Goal: Task Accomplishment & Management: Manage account settings

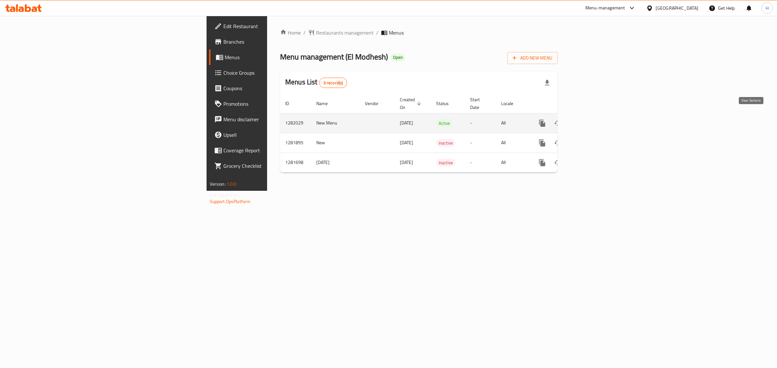
click at [593, 119] on icon "enhanced table" at bounding box center [589, 123] width 8 height 8
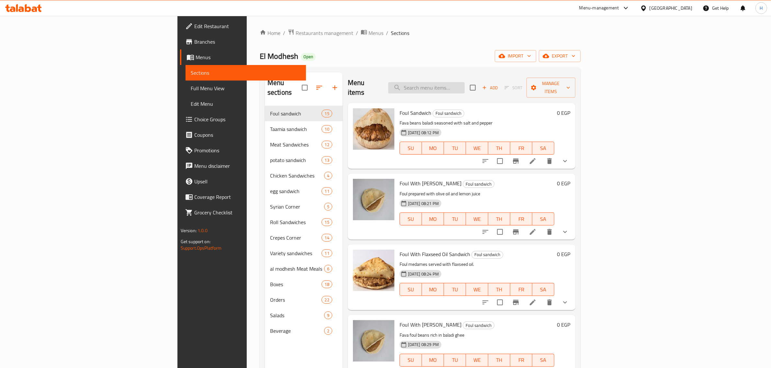
click at [464, 87] on input "search" at bounding box center [426, 87] width 76 height 11
type input "خ"
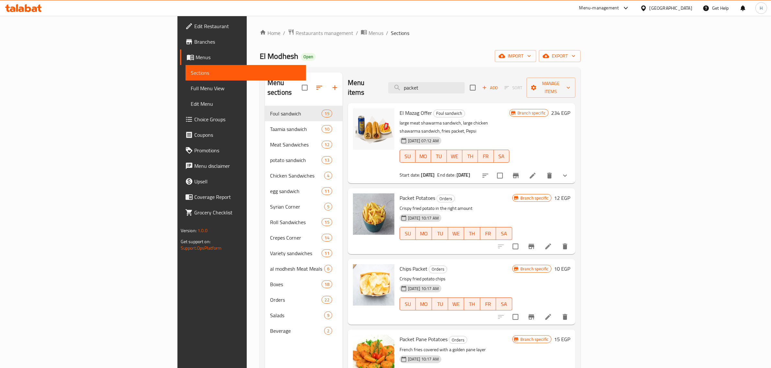
paste input "شاورما"
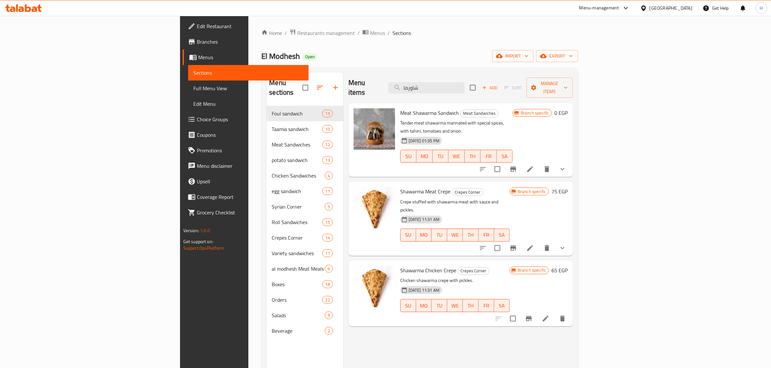
type input "شاورما"
click at [566, 165] on icon "show more" at bounding box center [562, 169] width 8 height 8
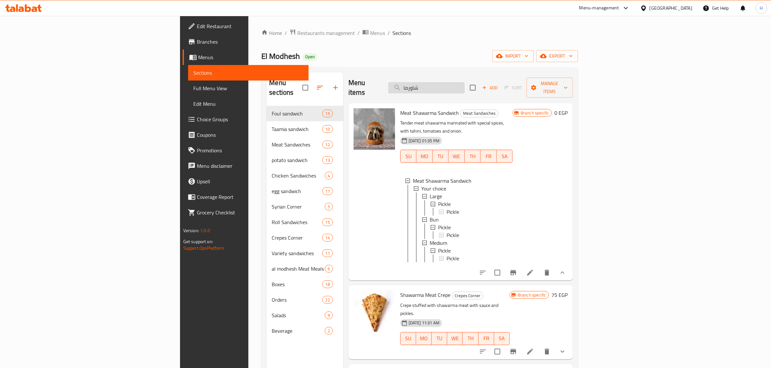
click at [464, 83] on input "شاورما" at bounding box center [426, 87] width 76 height 11
paste input "رجر"
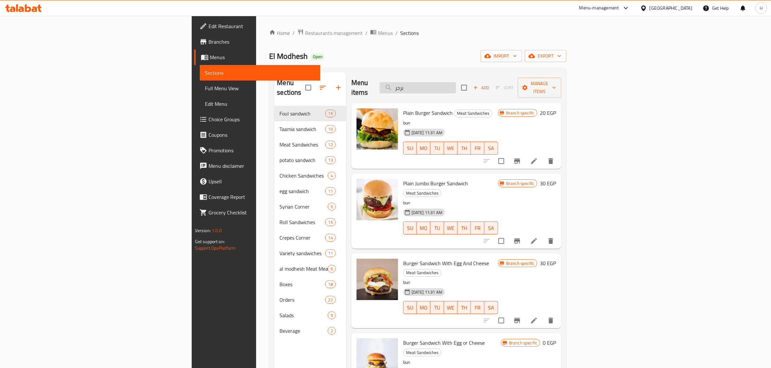
click at [456, 86] on input "برجر" at bounding box center [417, 87] width 76 height 11
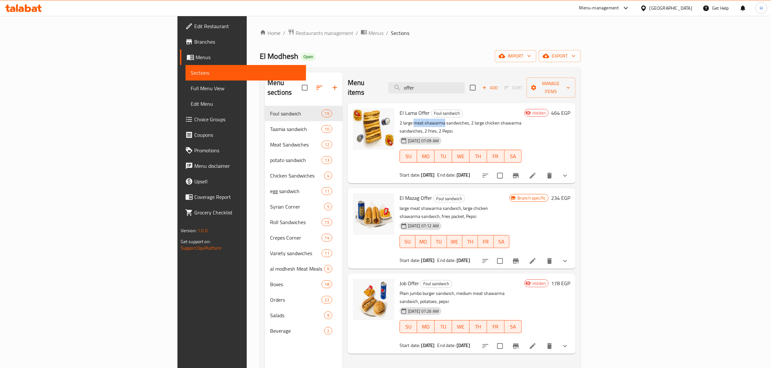
drag, startPoint x: 371, startPoint y: 113, endPoint x: 399, endPoint y: 115, distance: 28.5
click at [399, 119] on p "2 large meat shawarma sandwiches, 2 large chicken shawarma sandwiches, 2 fries,…" at bounding box center [460, 127] width 122 height 16
copy p "meat shawarma"
click at [464, 84] on input "offer" at bounding box center [426, 87] width 76 height 11
paste input "meat shawarma"
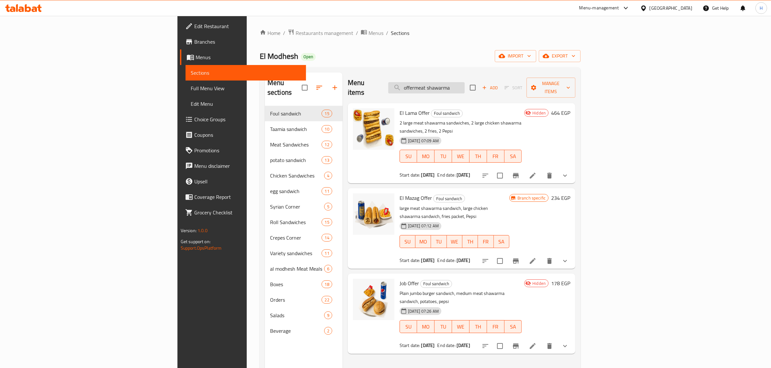
paste input "search"
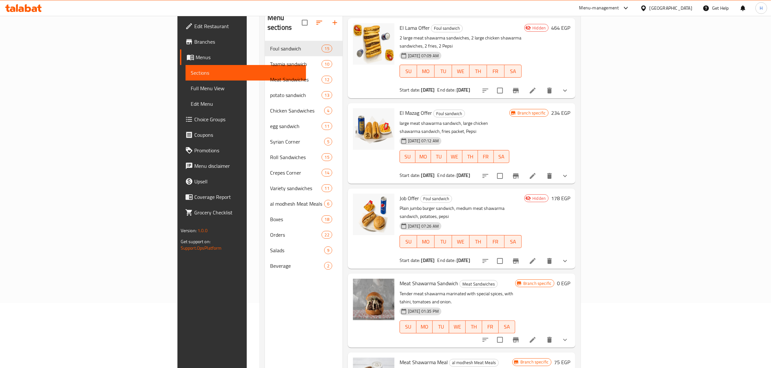
scroll to position [81, 0]
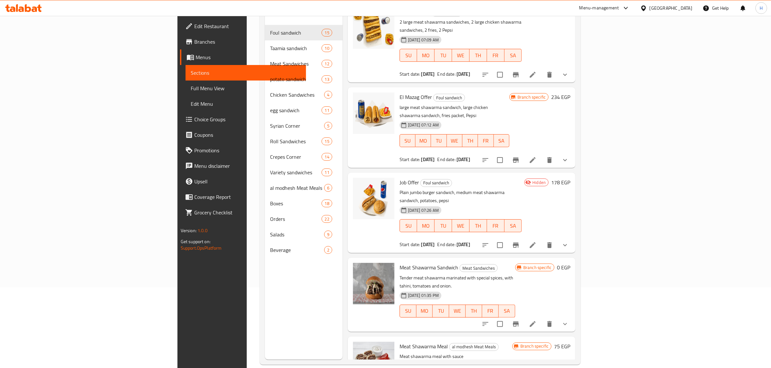
type input "meat shawarma"
click at [569, 320] on icon "show more" at bounding box center [565, 324] width 8 height 8
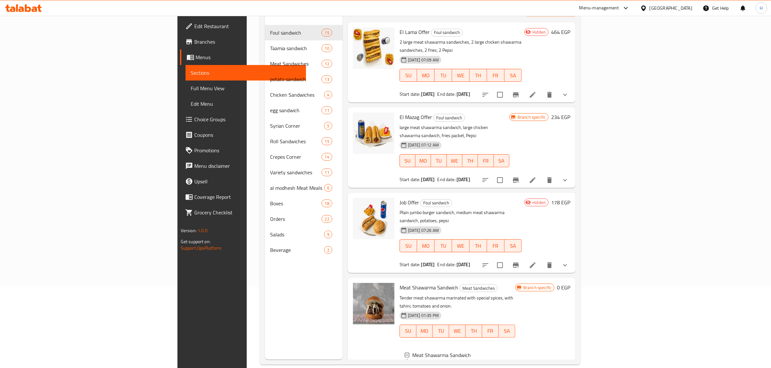
scroll to position [0, 0]
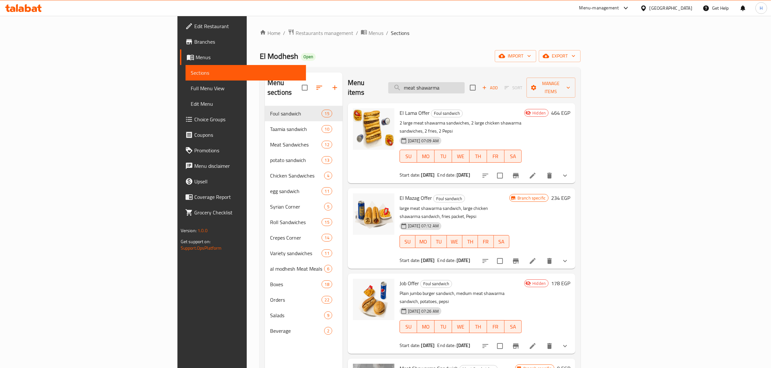
click at [464, 83] on input "meat shawarma" at bounding box center [426, 87] width 76 height 11
paste input "chicken shawarma sandwic"
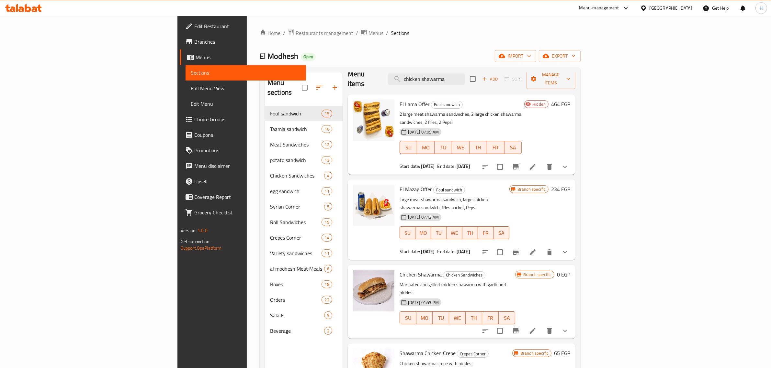
scroll to position [14, 0]
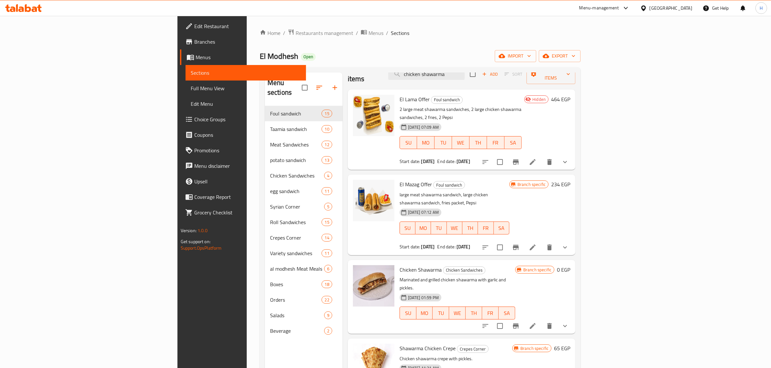
type input "chicken shawarma"
click at [569, 322] on icon "show more" at bounding box center [565, 326] width 8 height 8
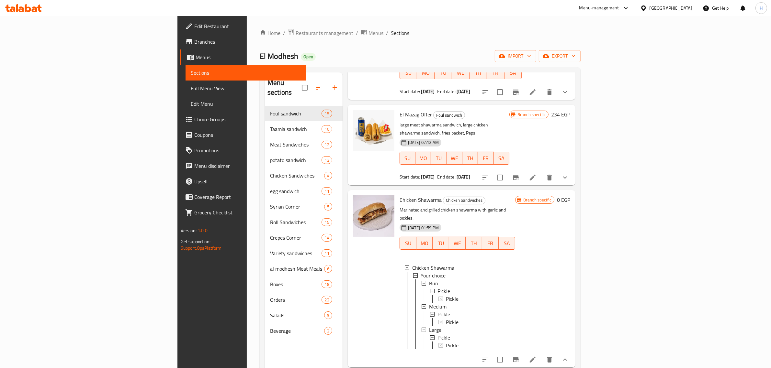
scroll to position [95, 0]
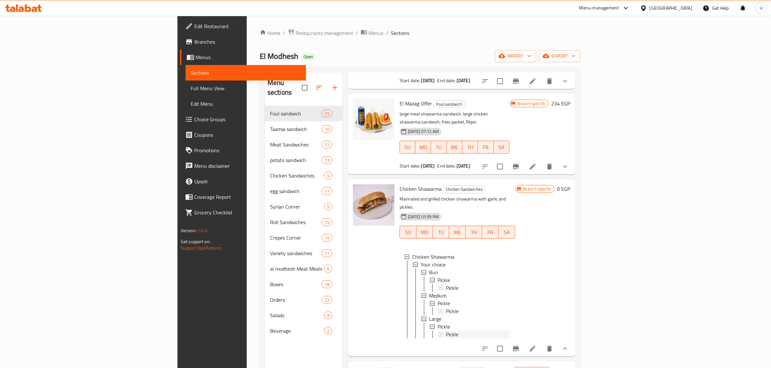
click at [446, 331] on div "Pickle" at bounding box center [478, 335] width 64 height 8
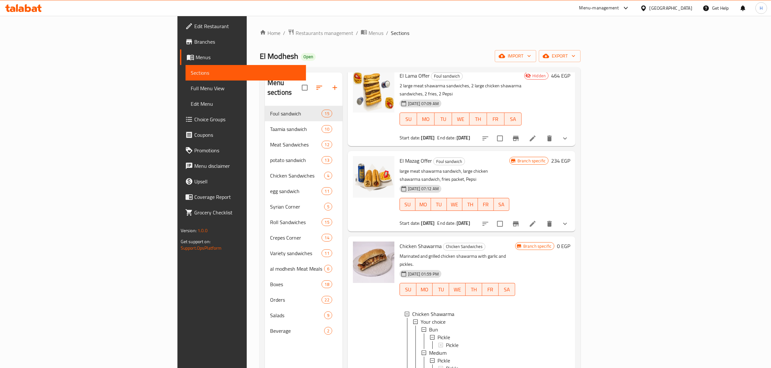
scroll to position [0, 0]
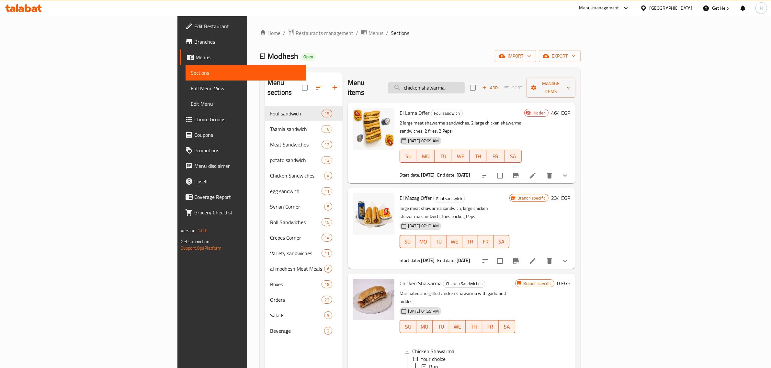
click at [464, 83] on input "chicken shawarma" at bounding box center [426, 87] width 76 height 11
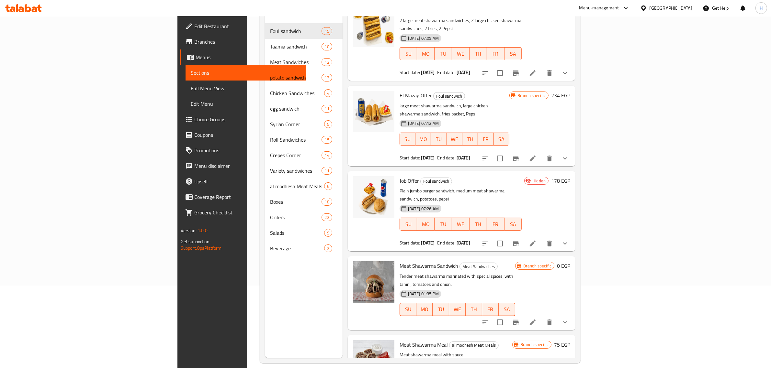
scroll to position [91, 0]
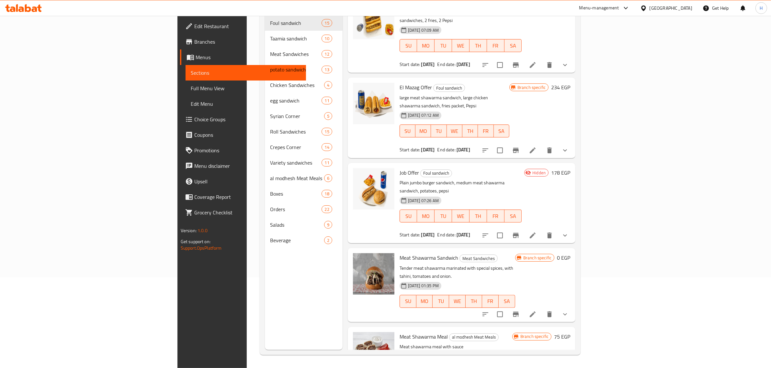
type input "meat shawarma"
click at [569, 311] on icon "show more" at bounding box center [565, 315] width 8 height 8
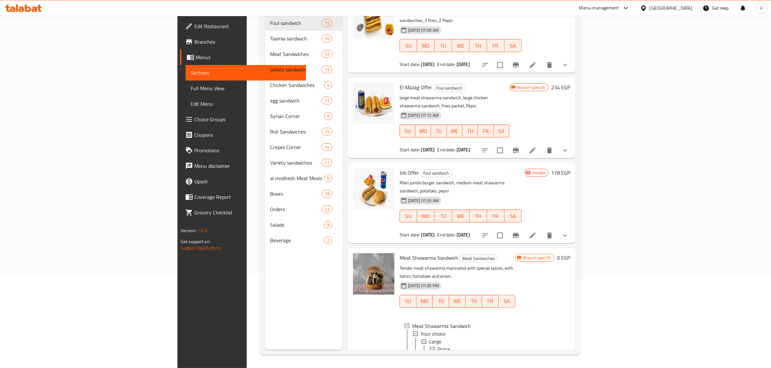
scroll to position [1, 0]
click at [419, 9] on div "El Lama Offer Foul sandwich 2 large meat shawarma sandwiches, 2 large chicken s…" at bounding box center [462, 1] width 228 height 16
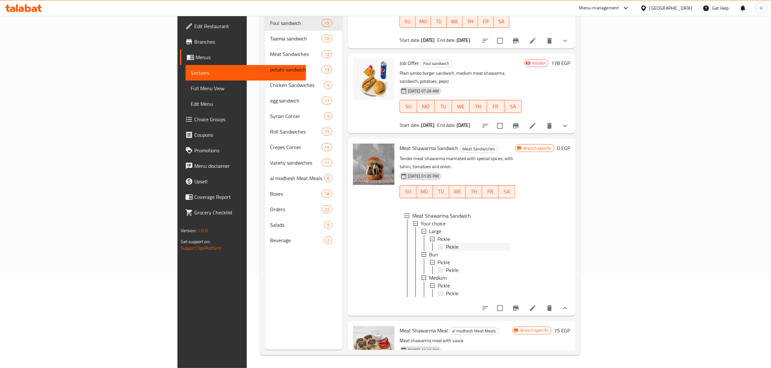
click at [446, 243] on div "Pickle" at bounding box center [478, 247] width 64 height 8
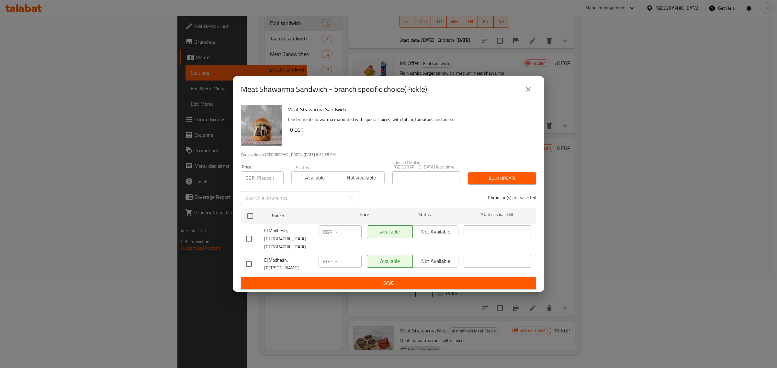
click at [529, 93] on icon "close" at bounding box center [528, 89] width 8 height 8
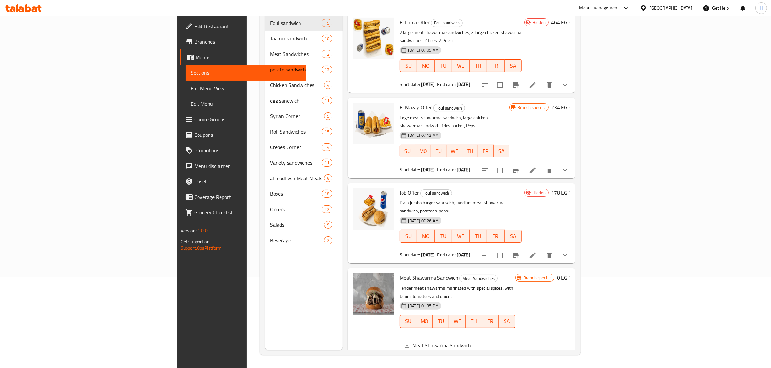
scroll to position [0, 0]
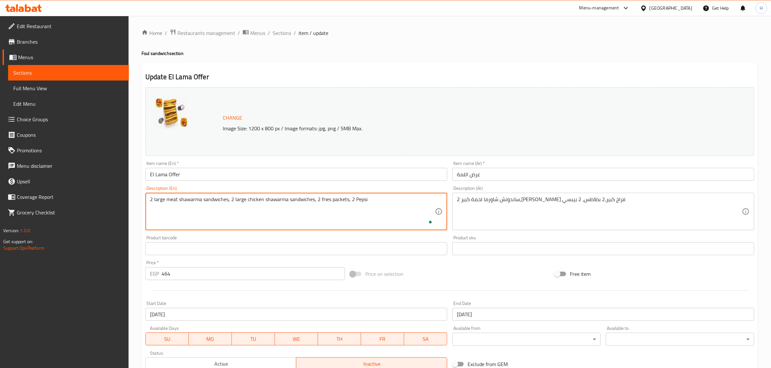
type textarea "2 large meat shawarma sandwiches, 2 large chicken shawarma sandwiches, 2 fries …"
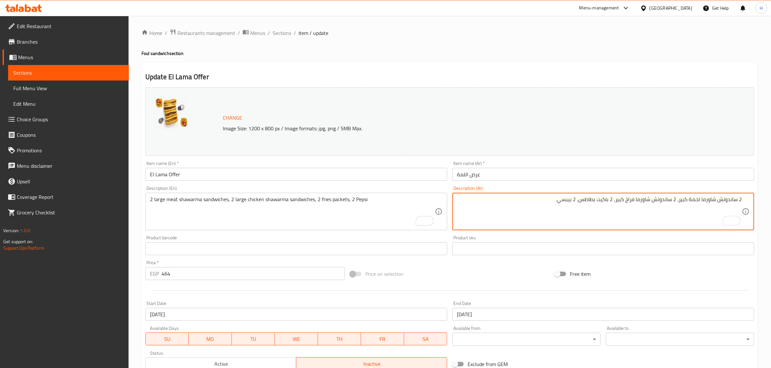
type textarea "2 ساندوتش شاورما لحمة كبير، 2 ساندوتش شاورما فراخ كبير، 2 باكيت بطاطس، 2 بيبسي"
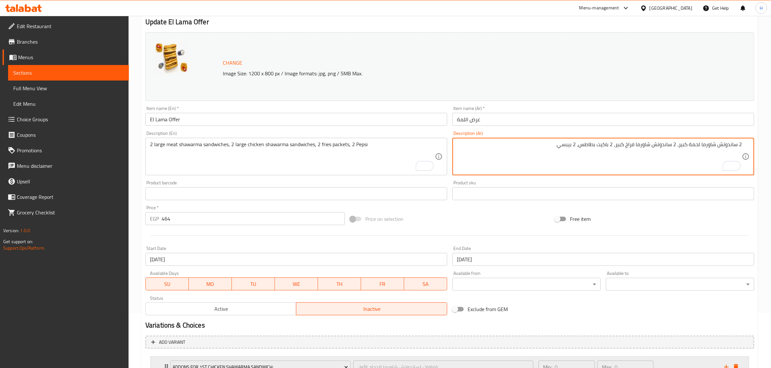
scroll to position [121, 0]
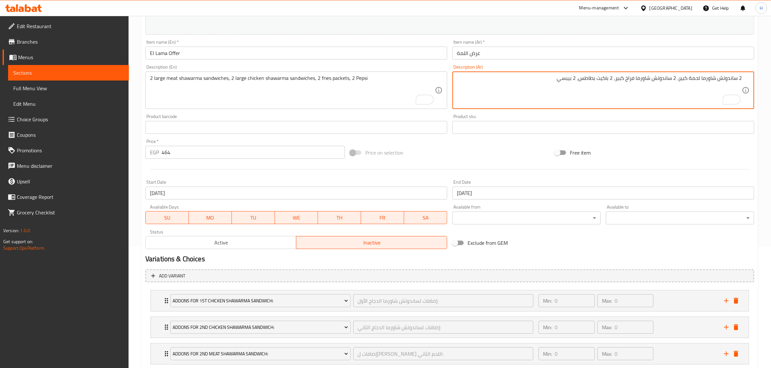
click at [239, 247] on span "Active" at bounding box center [221, 242] width 146 height 9
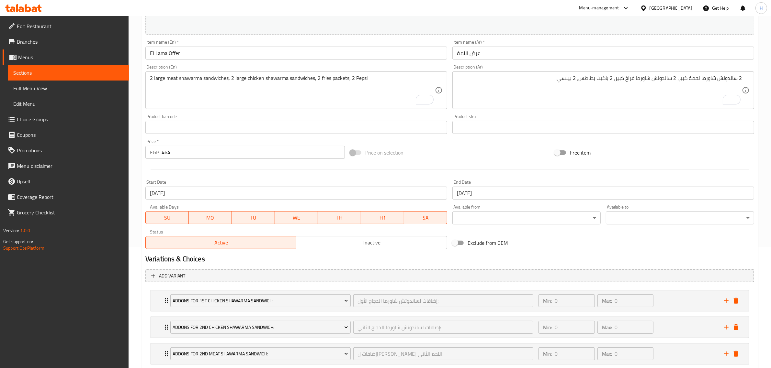
type button "0"
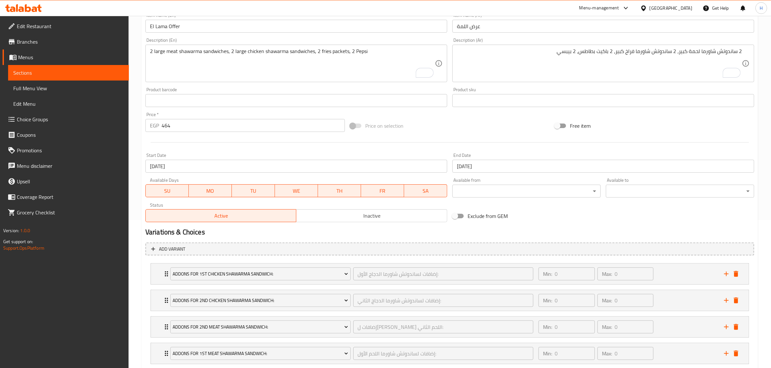
scroll to position [162, 0]
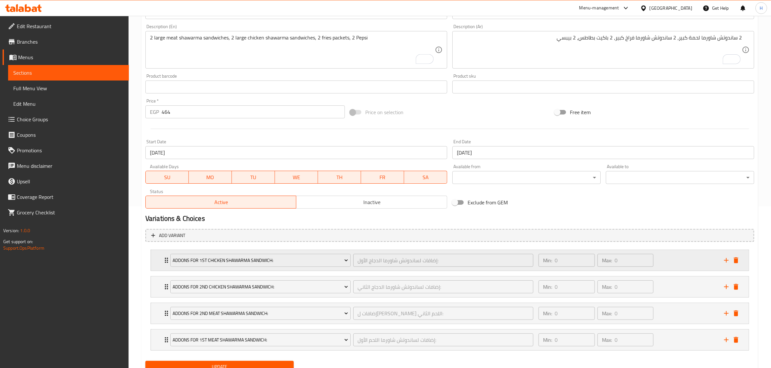
click at [167, 262] on div "Addons for 1st Chicken Shawarma Sandwich: إضافات لساندوتش شاورما الدجاج الأول: ​" at bounding box center [351, 260] width 371 height 21
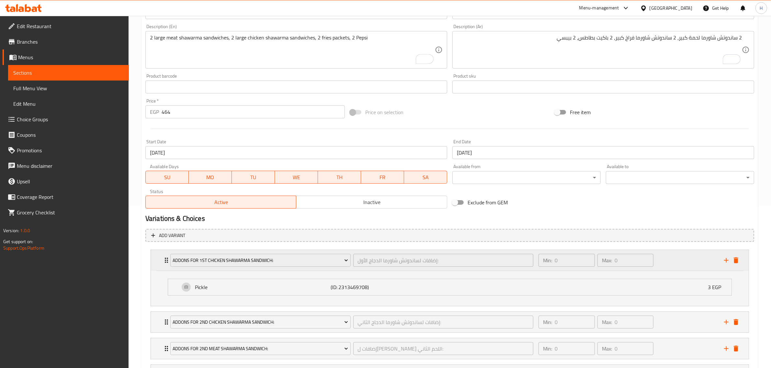
click at [167, 262] on div "Addons for 1st Chicken Shawarma Sandwich: إضافات لساندوتش شاورما الدجاج الأول: ​" at bounding box center [351, 260] width 371 height 21
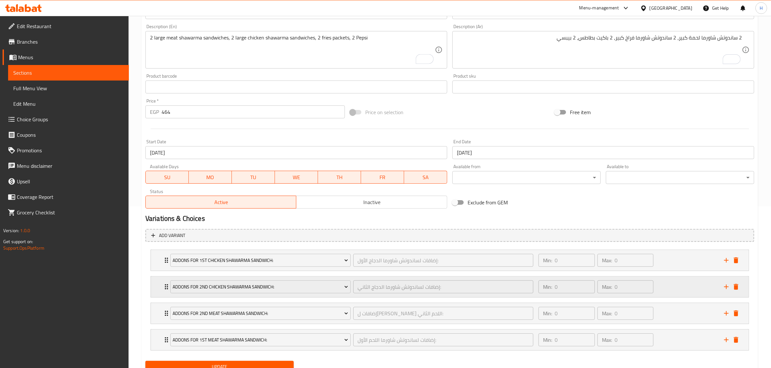
click at [165, 285] on icon "Expand" at bounding box center [166, 287] width 3 height 5
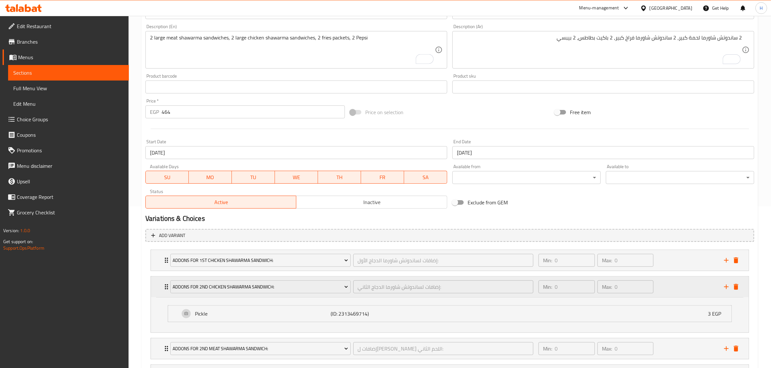
click at [165, 285] on icon "Expand" at bounding box center [166, 287] width 3 height 5
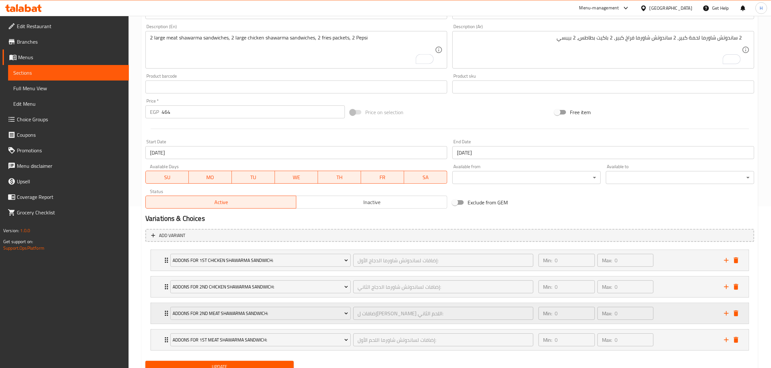
click at [164, 311] on icon "Expand" at bounding box center [166, 314] width 8 height 8
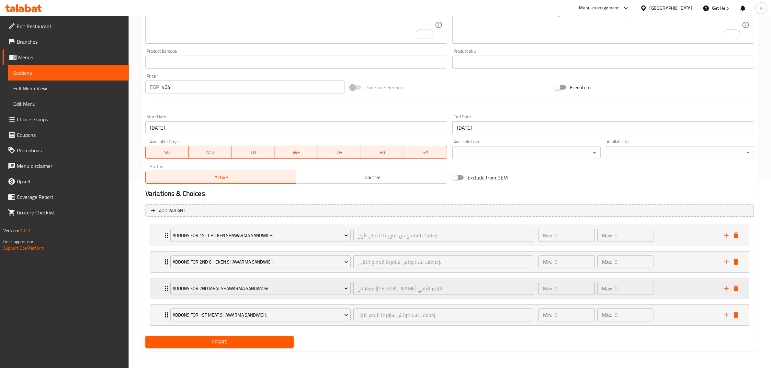
scroll to position [189, 0]
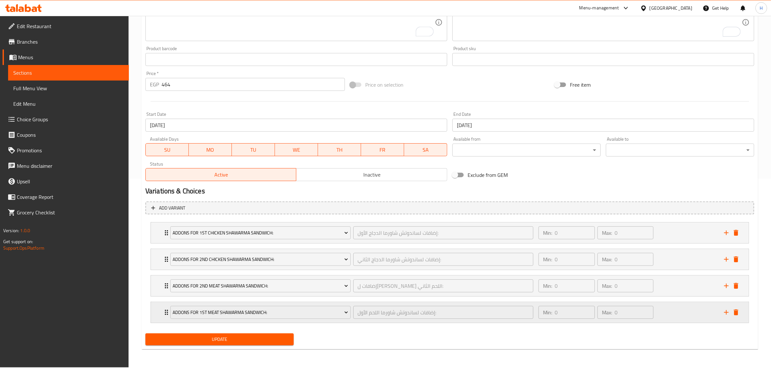
click at [164, 313] on icon "Expand" at bounding box center [166, 313] width 8 height 8
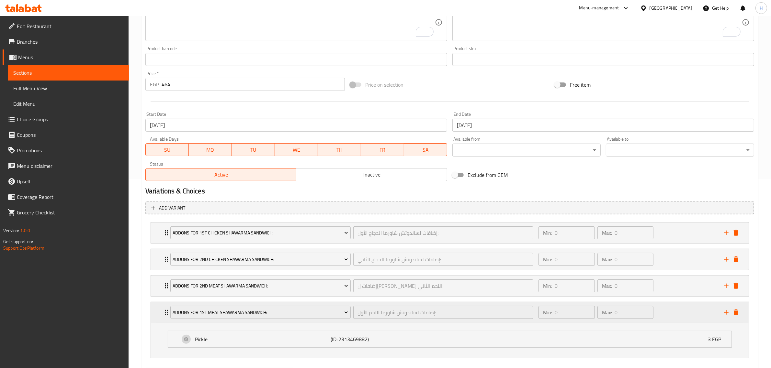
click at [164, 313] on icon "Expand" at bounding box center [166, 313] width 8 height 8
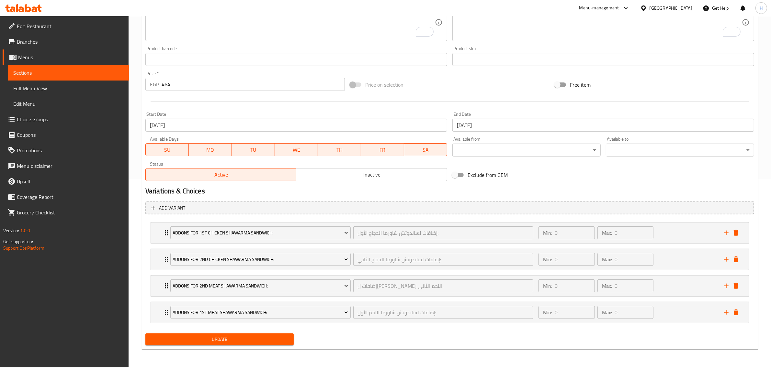
click at [172, 339] on span "Update" at bounding box center [220, 340] width 138 height 8
click at [203, 339] on span "Update" at bounding box center [220, 340] width 138 height 8
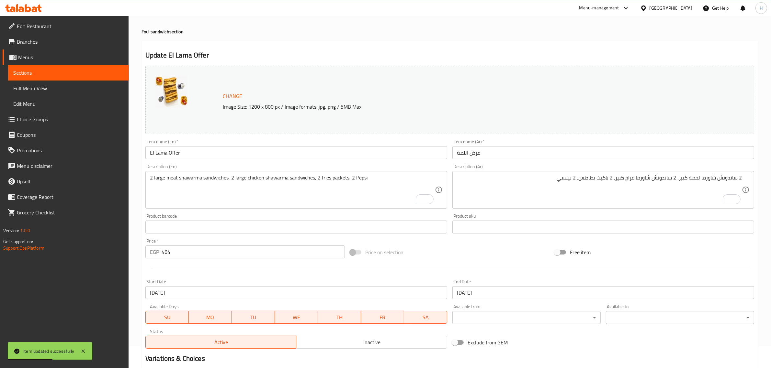
scroll to position [0, 0]
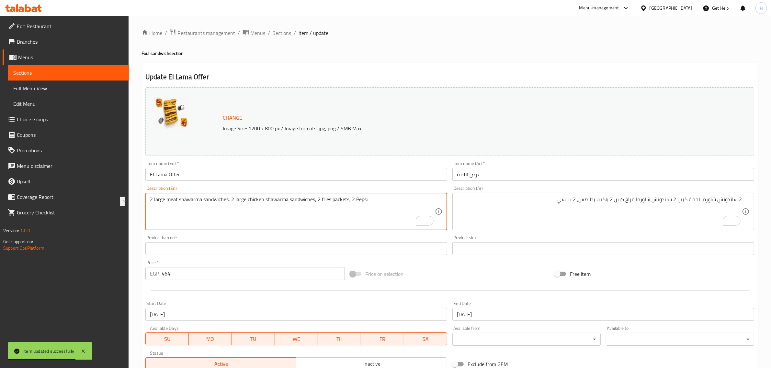
drag, startPoint x: 246, startPoint y: 200, endPoint x: 305, endPoint y: 201, distance: 58.6
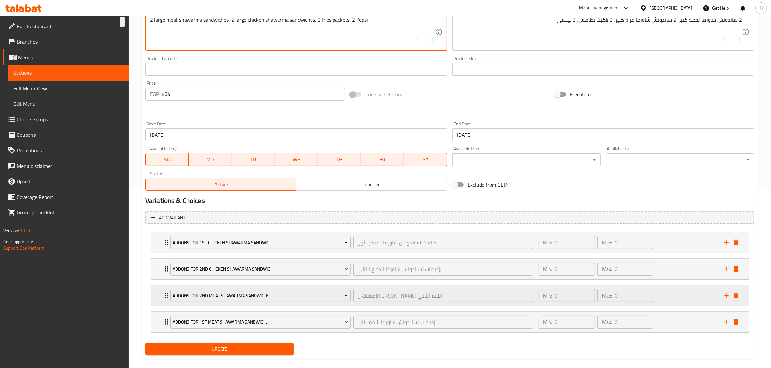
scroll to position [189, 0]
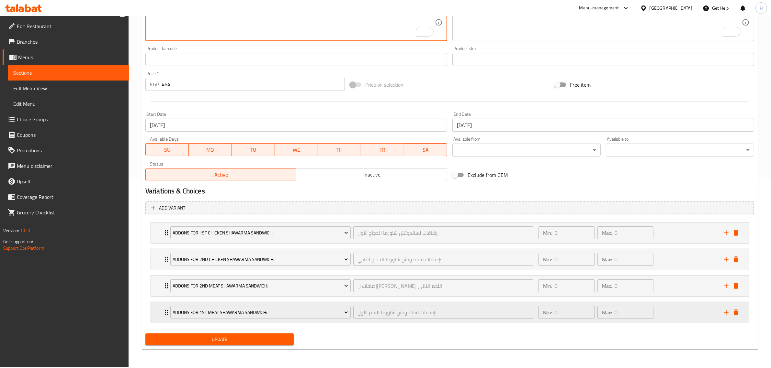
click at [165, 314] on icon "Expand" at bounding box center [166, 313] width 8 height 8
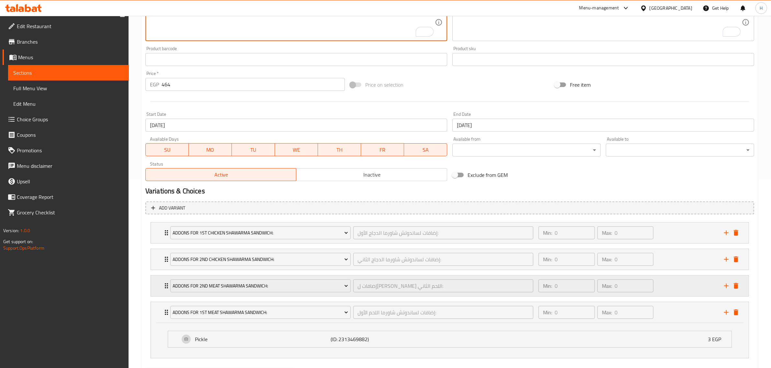
click at [167, 286] on div "Addons for 2nd Meat Shawarma Sandwich: إضافات لساندوتش شاورما اللحم الثاني: ​" at bounding box center [351, 286] width 371 height 21
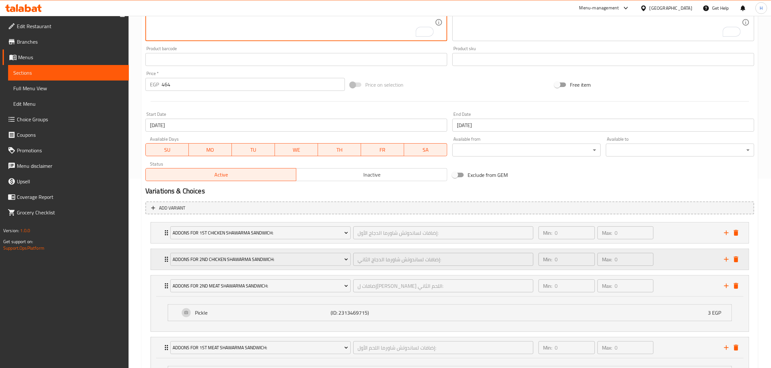
click at [168, 268] on div "Addons for 2nd Chicken Shawarma Sandwich: إضافات لساندوتش شاورما الدجاج الثاني:…" at bounding box center [351, 259] width 371 height 21
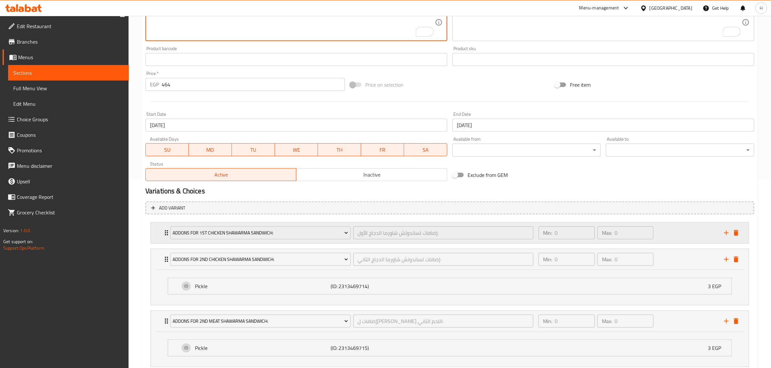
click at [167, 242] on div "Addons for 1st Chicken Shawarma Sandwich: إضافات لساندوتش شاورما الدجاج الأول: ​" at bounding box center [351, 233] width 371 height 21
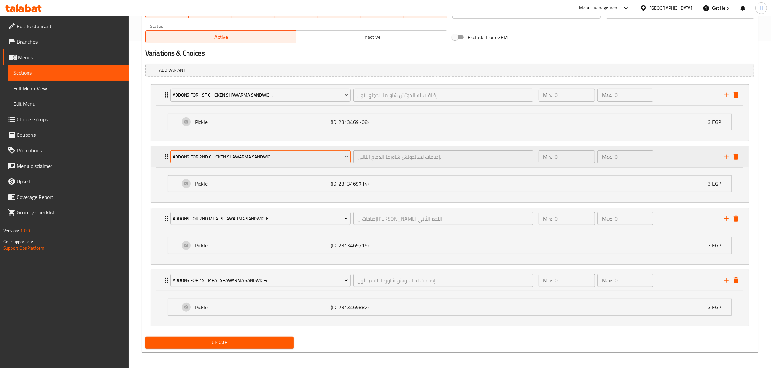
scroll to position [331, 0]
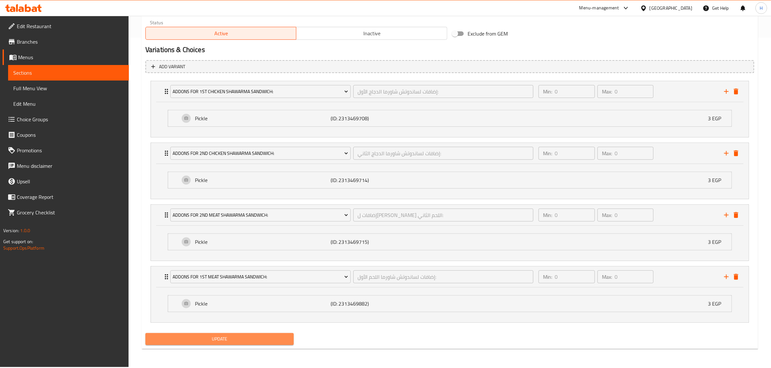
click at [199, 336] on button "Update" at bounding box center [219, 339] width 148 height 12
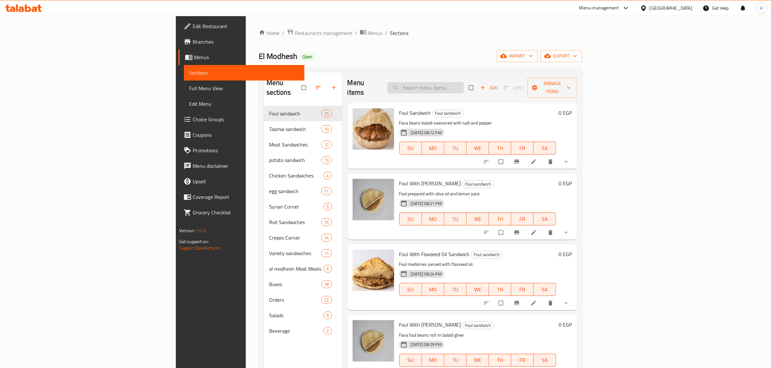
click at [463, 82] on input "search" at bounding box center [425, 87] width 76 height 11
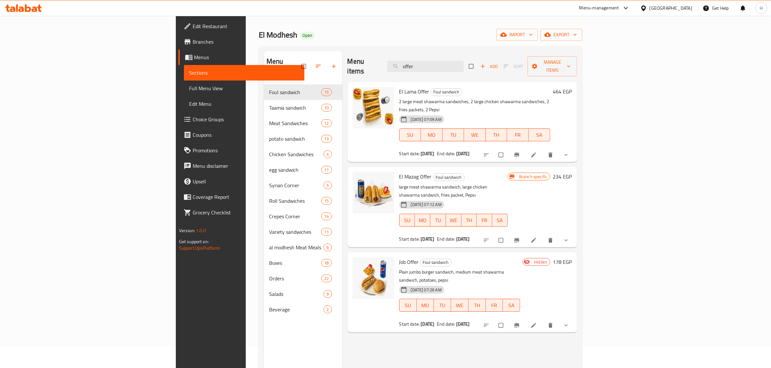
scroll to position [40, 0]
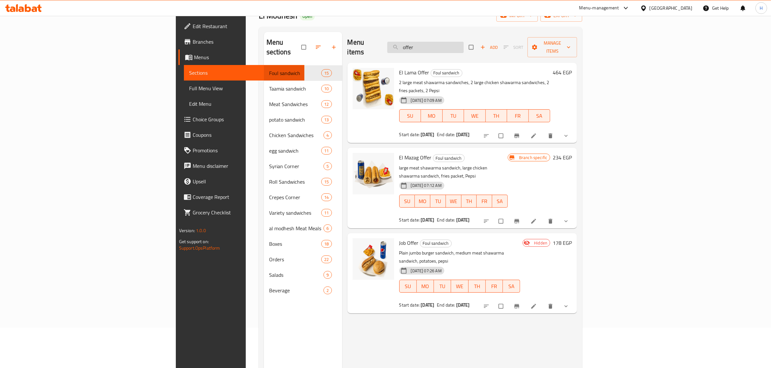
click at [463, 42] on input "offer" at bounding box center [425, 47] width 76 height 11
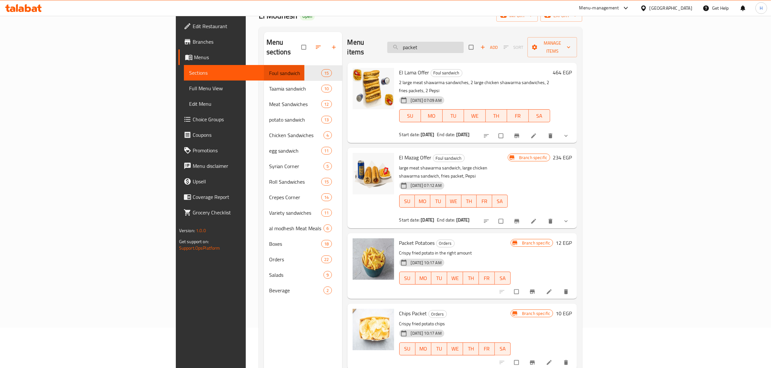
type input "offer"
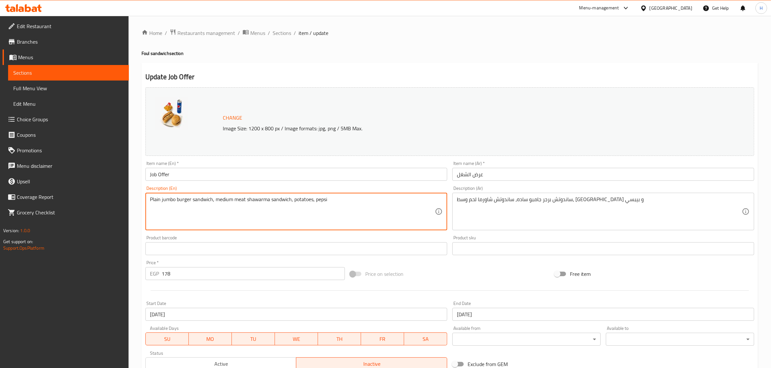
click at [300, 198] on textarea "Plain jumbo burger sandwich, medium meat shawarma sandwich, potatoes, pepsi" at bounding box center [292, 211] width 285 height 31
type textarea "Plain jumbo burger sandwich, medium meat shawarma sandwich, fries packet, pepsi"
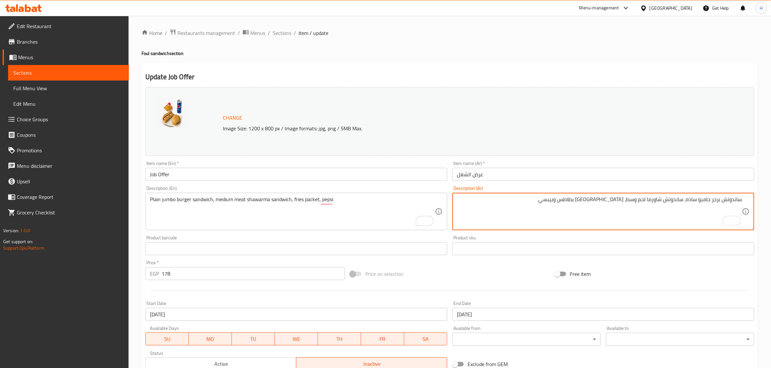
type textarea "ساندوتش برجر جامبو ساده، ساندوتش شاورما لحم وسط، باكيت بطاطس وبيبسي"
click at [154, 176] on input "Job Offer" at bounding box center [296, 174] width 302 height 13
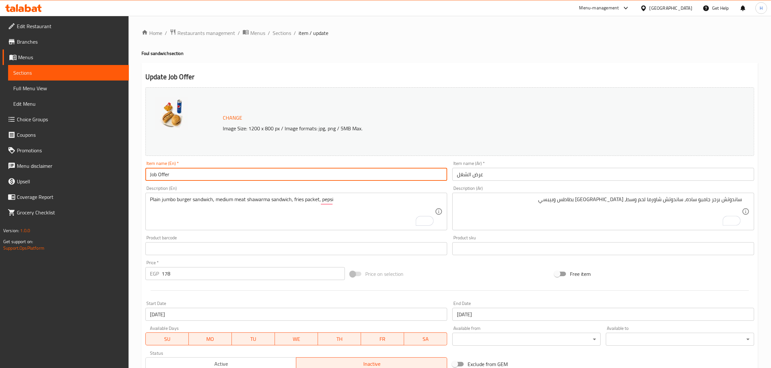
click at [154, 176] on input "Job Offer" at bounding box center [296, 174] width 302 height 13
click at [161, 175] on input "El Shoghl Offer" at bounding box center [296, 174] width 302 height 13
drag, startPoint x: 161, startPoint y: 175, endPoint x: 148, endPoint y: 174, distance: 12.7
click at [148, 174] on input "El Shoghl Offer" at bounding box center [296, 174] width 302 height 13
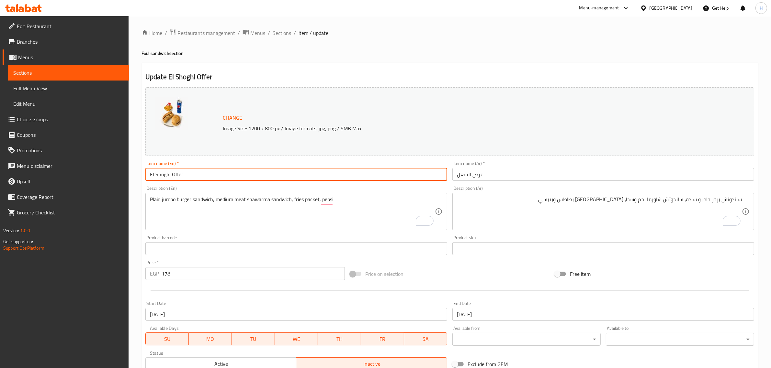
drag, startPoint x: 148, startPoint y: 174, endPoint x: 162, endPoint y: 175, distance: 13.9
click at [162, 175] on input "El Shoghl Offer" at bounding box center [296, 174] width 302 height 13
type input "El Shoghl Offer"
click at [320, 177] on input "El Shoghl Offer" at bounding box center [296, 174] width 302 height 13
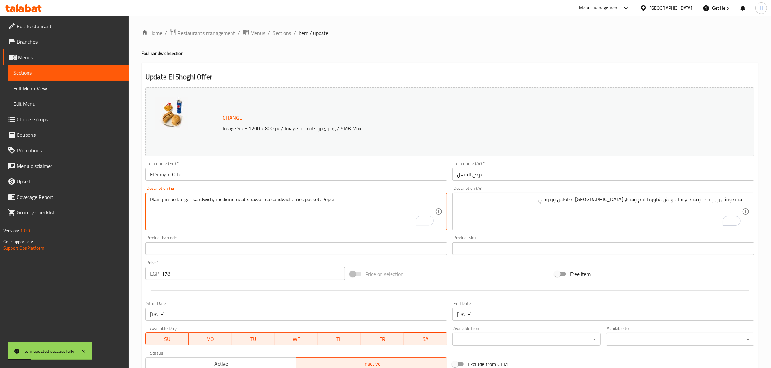
type textarea "Plain jumbo burger sandwich, medium meat shawarma sandwich, fries packet, Pepsi"
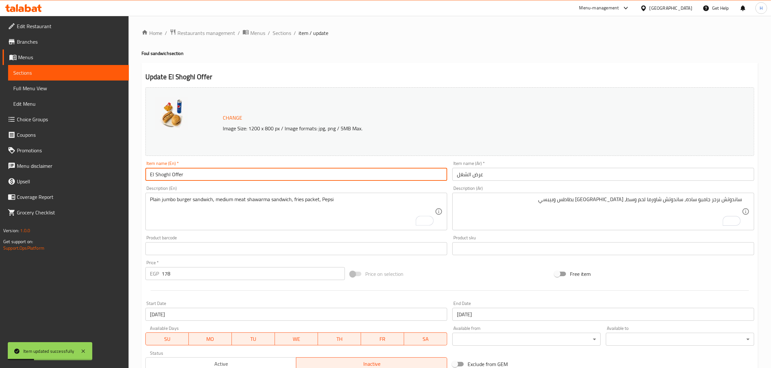
click at [354, 175] on input "El Shoghl Offer" at bounding box center [296, 174] width 302 height 13
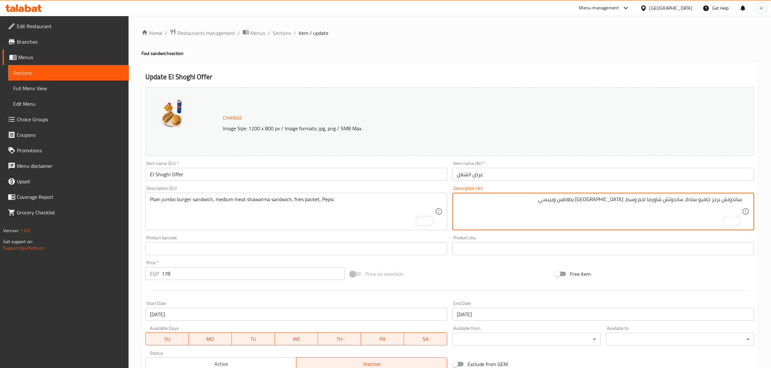
type textarea "ساندوتش برجر جامبو سادة، ساندوتش شاورما لحم وسط، باكيت بطاطس وبيبسي"
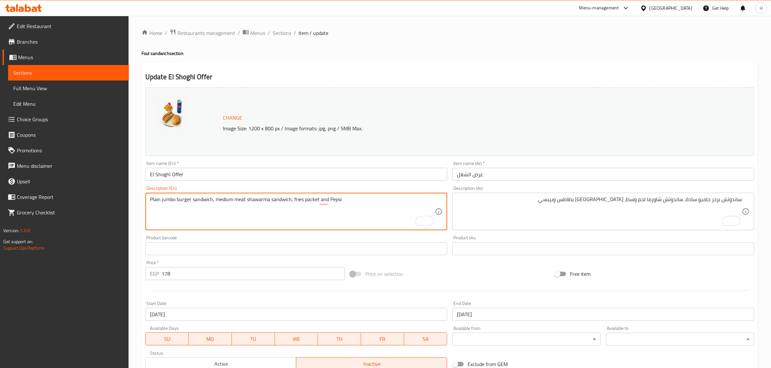
type textarea "Plain jumbo burger sandwich, medium meat shawarma sandwich, fries packet and Pe…"
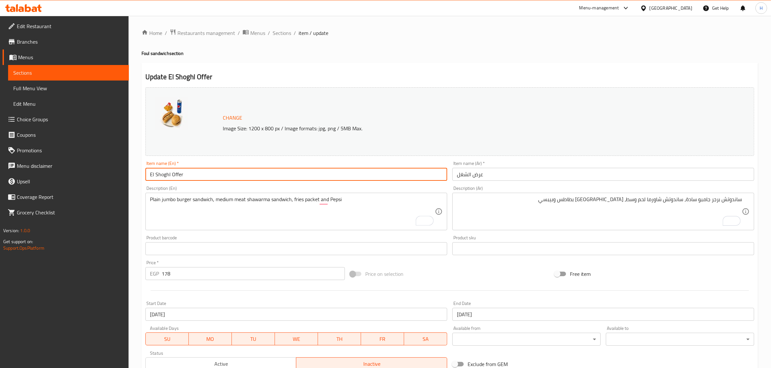
click at [391, 176] on input "El Shoghl Offer" at bounding box center [296, 174] width 302 height 13
click at [366, 196] on div "Plain jumbo burger sandwich, medium meat shawarma sandwich, fries packet and Pe…" at bounding box center [296, 212] width 302 height 38
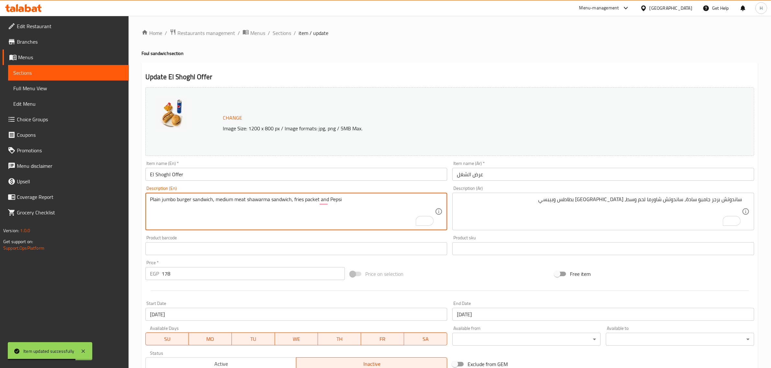
click at [281, 356] on div "Active Inactive" at bounding box center [296, 360] width 302 height 19
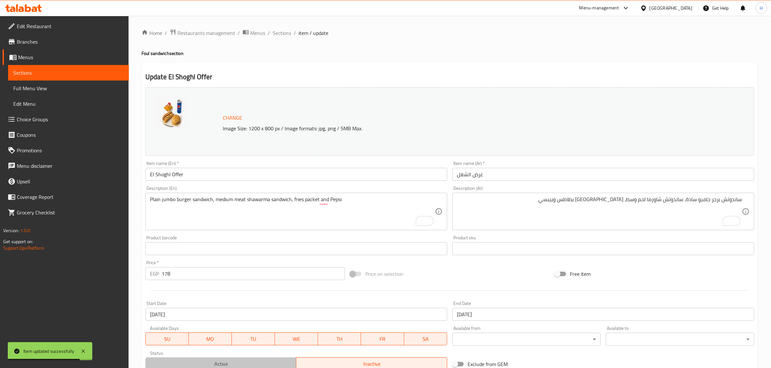
click at [280, 363] on span "Active" at bounding box center [221, 364] width 146 height 9
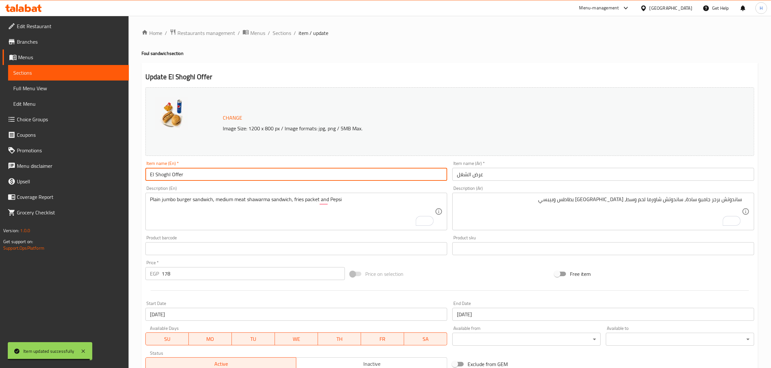
click at [322, 177] on input "El Shoghl Offer" at bounding box center [296, 174] width 302 height 13
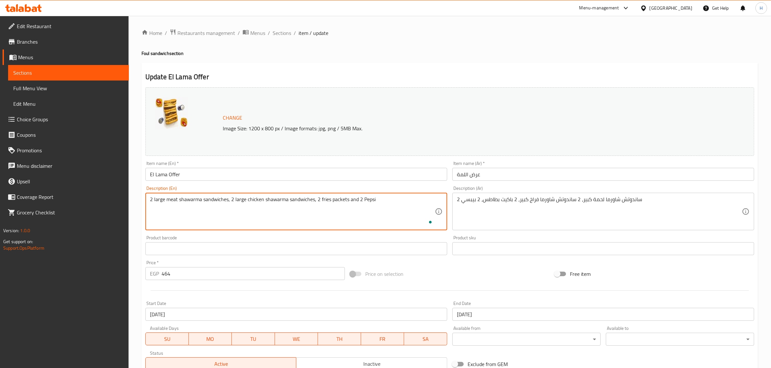
type textarea "2 large meat shawarma sandwiches, 2 large chicken shawarma sandwiches, 2 fries …"
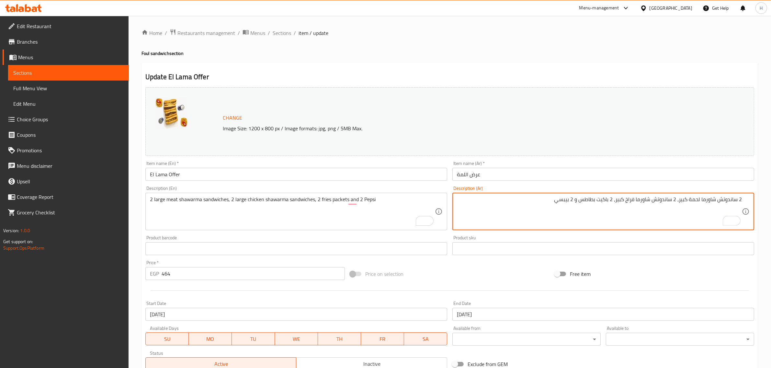
type textarea "2 ساندوتش شاورما لحمة كبير، 2 ساندوتش شاورما فراخ كبير، 2 باكيت بطاطس و 2 بيبسي"
click at [392, 175] on input "El Lama Offer" at bounding box center [296, 174] width 302 height 13
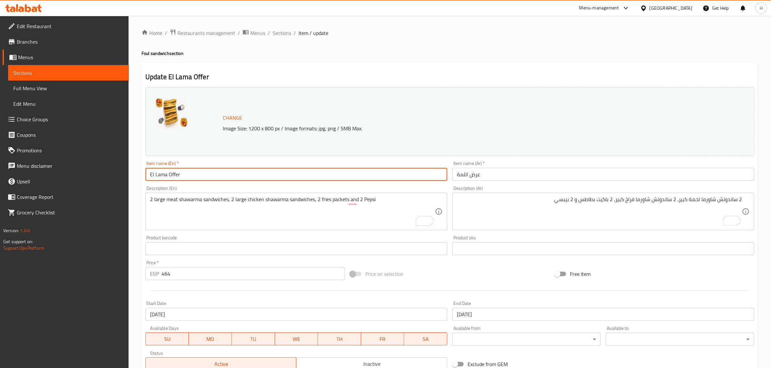
click at [282, 34] on span "Sections" at bounding box center [282, 33] width 18 height 8
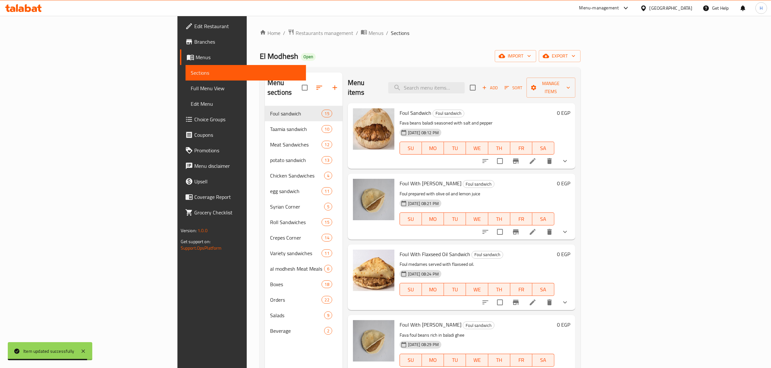
click at [619, 9] on div "Menu-management" at bounding box center [599, 8] width 40 height 8
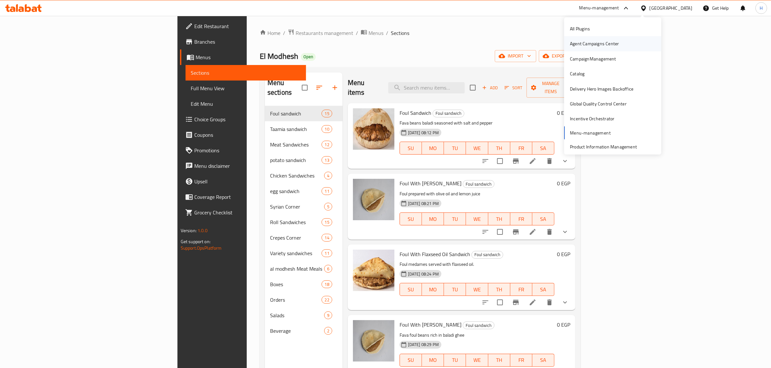
click at [598, 44] on div "Agent Campaigns Center" at bounding box center [594, 43] width 49 height 7
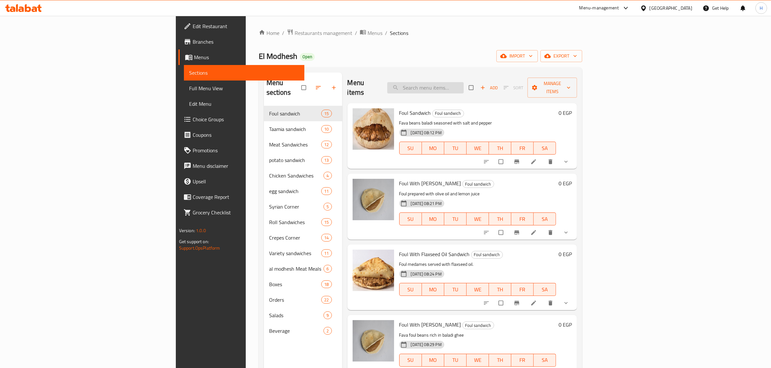
click at [463, 84] on input "search" at bounding box center [425, 87] width 76 height 11
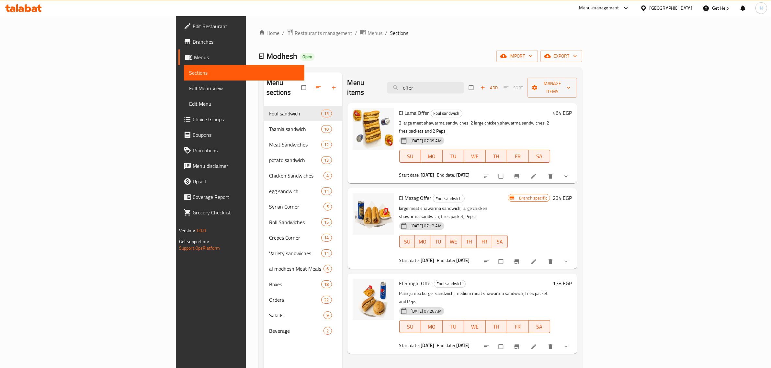
type input "offer"
click at [519, 174] on icon "Branch-specific-item" at bounding box center [516, 176] width 5 height 4
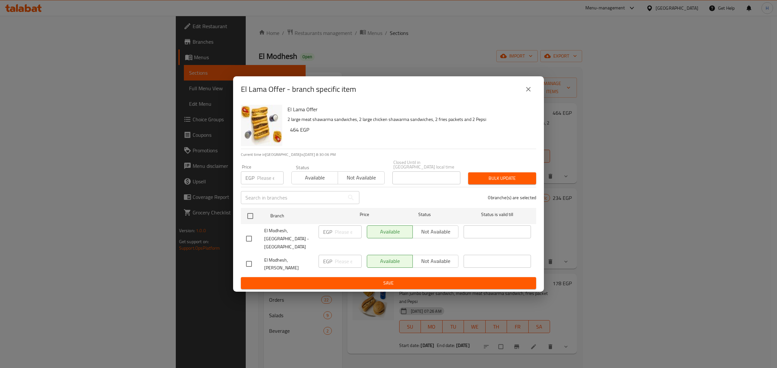
click at [245, 240] on input "checkbox" at bounding box center [249, 239] width 14 height 14
checkbox input "true"
click at [433, 237] on span "Not available" at bounding box center [435, 231] width 40 height 9
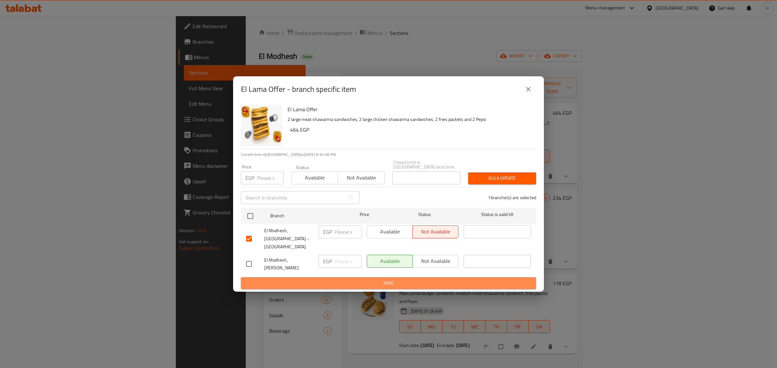
click at [434, 279] on span "Save" at bounding box center [388, 283] width 285 height 8
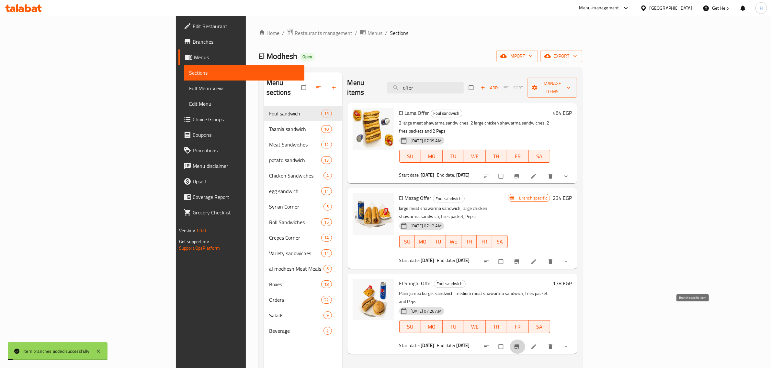
click at [520, 344] on icon "Branch-specific-item" at bounding box center [516, 347] width 6 height 6
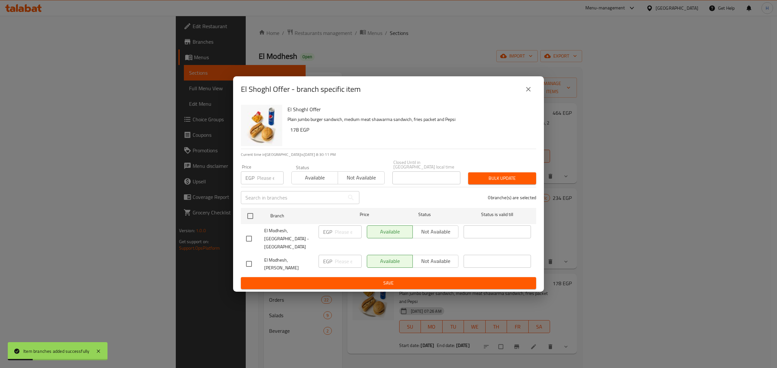
click at [250, 237] on input "checkbox" at bounding box center [249, 239] width 14 height 14
checkbox input "true"
click at [418, 237] on span "Not available" at bounding box center [435, 231] width 40 height 9
click at [442, 279] on span "Save" at bounding box center [388, 283] width 285 height 8
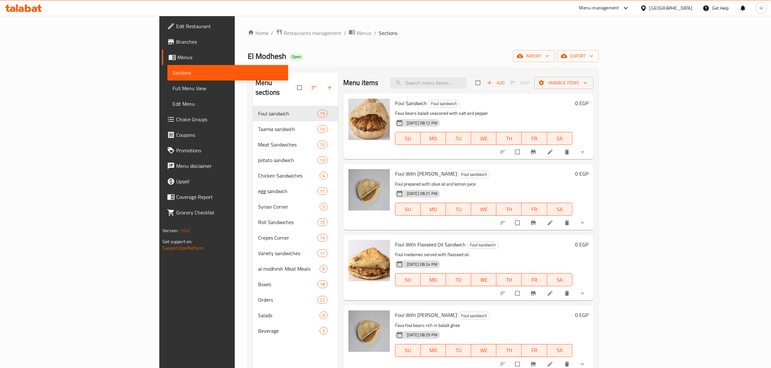
click at [176, 41] on span "Branches" at bounding box center [229, 42] width 107 height 8
click at [466, 85] on input "search" at bounding box center [428, 82] width 76 height 11
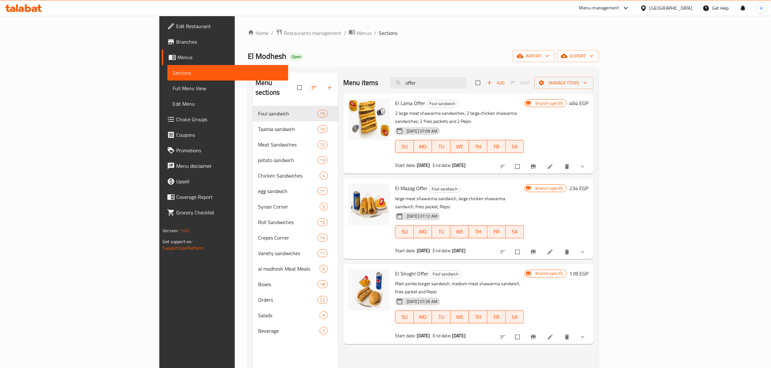
type input "offer"
click at [569, 179] on div "El Mazag Offer Foul sandwich large meat shawarma sandwich, large chicken shawar…" at bounding box center [468, 219] width 250 height 80
click at [395, 104] on span "El Lama Offer" at bounding box center [410, 103] width 30 height 10
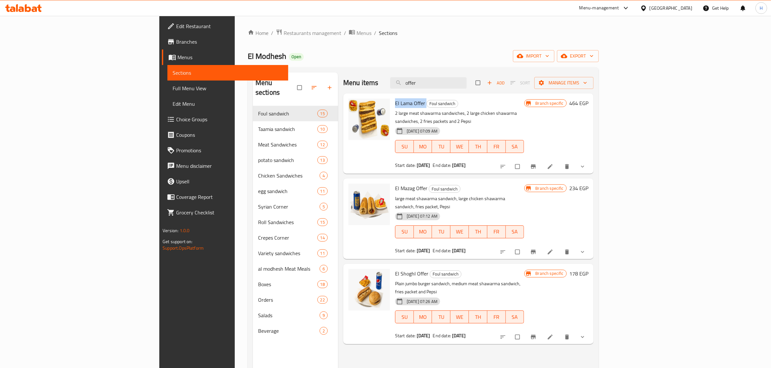
copy h6 "El Lama Offer"
click at [536, 163] on icon "Branch-specific-item" at bounding box center [533, 166] width 6 height 6
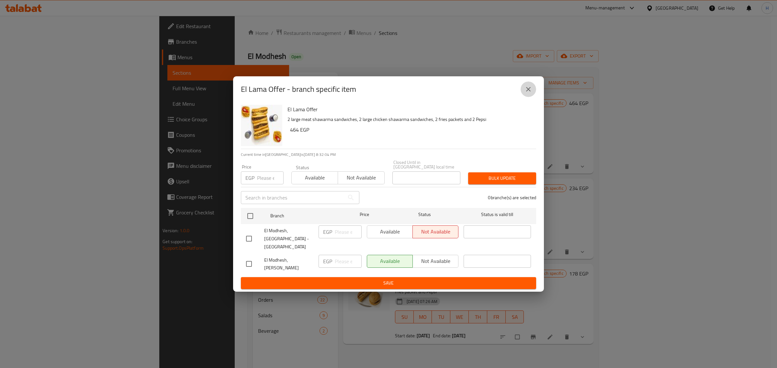
click at [528, 93] on icon "close" at bounding box center [528, 89] width 8 height 8
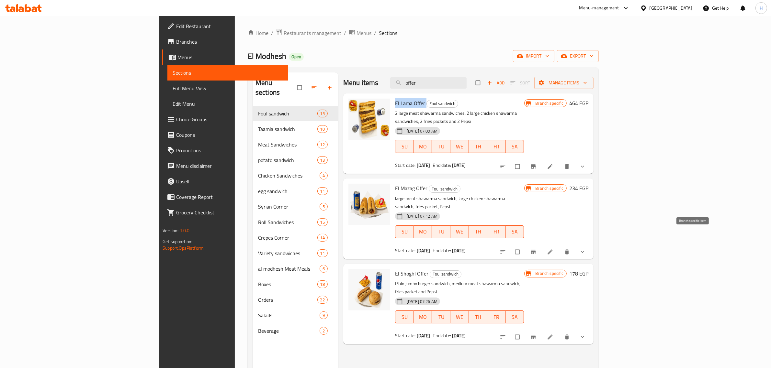
click at [535, 250] on icon "Branch-specific-item" at bounding box center [532, 252] width 5 height 4
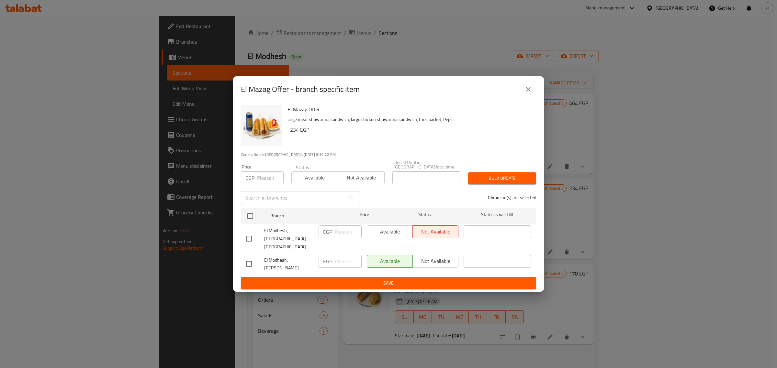
click at [303, 114] on h6 "El Mazag Offer" at bounding box center [408, 109] width 243 height 9
copy h6 "El Mazag Offer"
click at [523, 97] on button "close" at bounding box center [528, 90] width 16 height 16
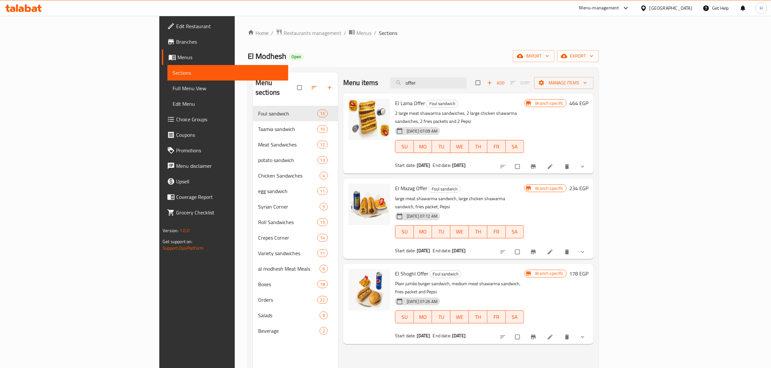
click at [392, 267] on div "El Shoghl Offer Foul sandwich Plain jumbo burger sandwich, medium meat shawarma…" at bounding box center [459, 304] width 134 height 75
copy h6 "El Shoghl Offer"
click at [536, 334] on icon "Branch-specific-item" at bounding box center [533, 337] width 6 height 6
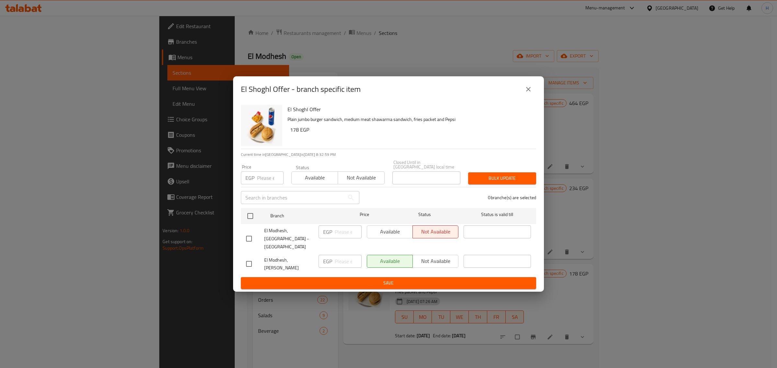
click at [527, 93] on icon "close" at bounding box center [528, 89] width 8 height 8
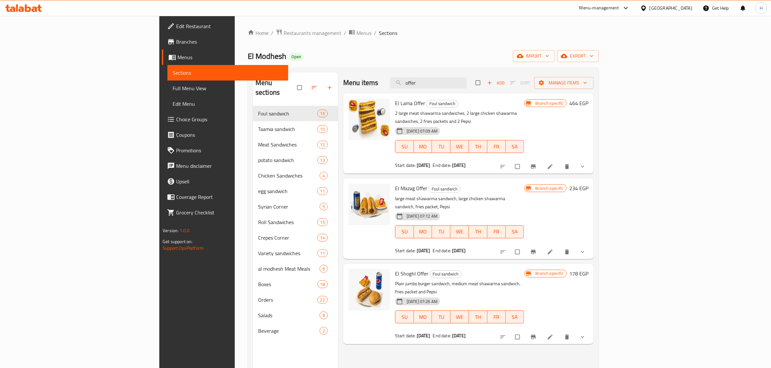
click at [417, 332] on b "[DATE]" at bounding box center [424, 336] width 14 height 8
copy div "Start date: 28-09-2025"
click at [452, 332] on b "[DATE]" at bounding box center [459, 336] width 14 height 8
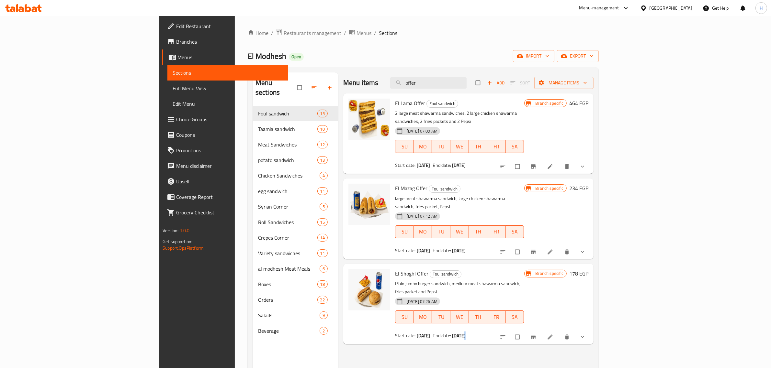
click at [452, 332] on b "[DATE]" at bounding box center [459, 336] width 14 height 8
copy div "End date: 16-09-2039"
click at [437, 338] on div "Menu items offer Add Sort Manage items El Lama Offer Foul sandwich 2 large meat…" at bounding box center [465, 257] width 255 height 368
click at [525, 331] on input "checkbox" at bounding box center [518, 337] width 14 height 12
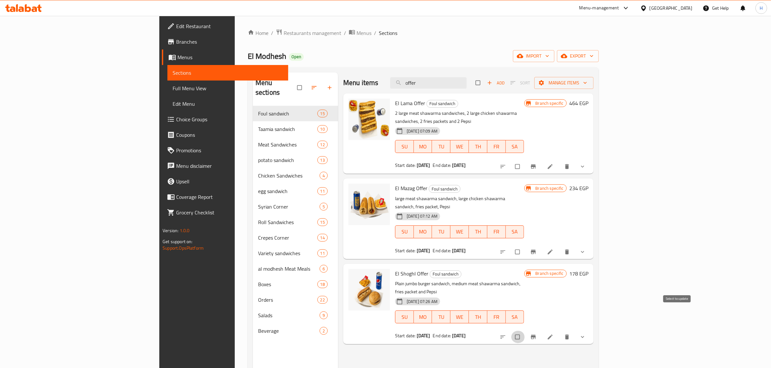
checkbox input "true"
click at [525, 246] on input "checkbox" at bounding box center [518, 252] width 14 height 12
checkbox input "true"
click at [525, 161] on input "checkbox" at bounding box center [518, 167] width 14 height 12
checkbox input "true"
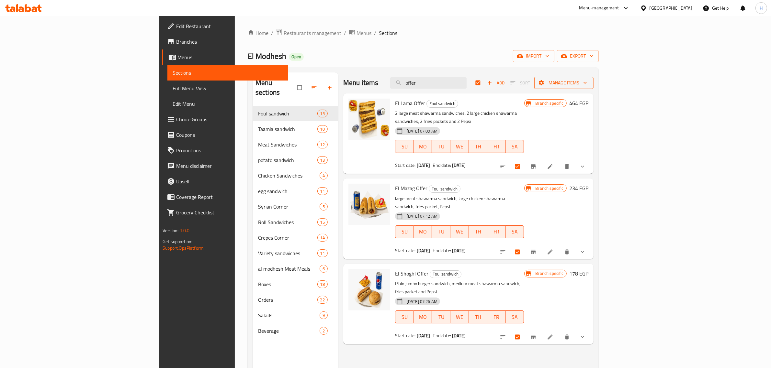
click at [588, 83] on span "Manage items" at bounding box center [563, 83] width 49 height 8
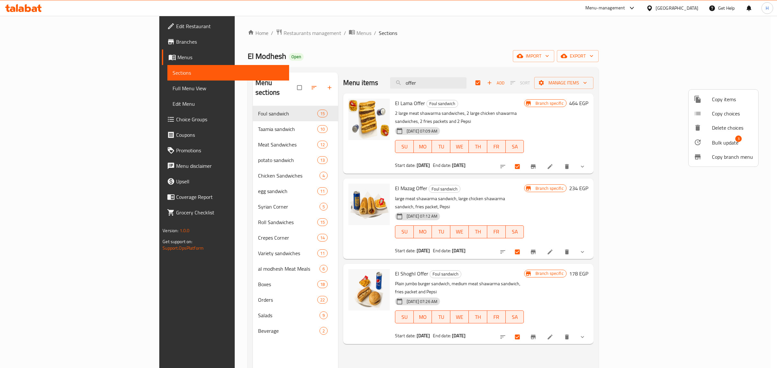
click at [715, 143] on span "Bulk update" at bounding box center [725, 143] width 27 height 8
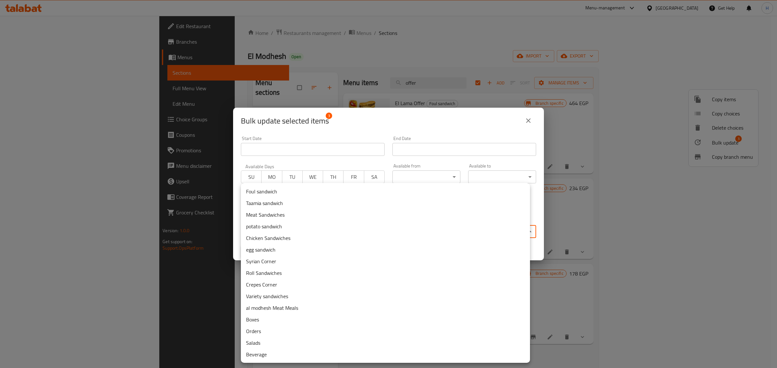
click at [424, 231] on body "​ Menu-management Egypt Get Help H Edit Restaurant Branches Menus Sections Full…" at bounding box center [388, 192] width 777 height 352
click at [340, 216] on li "Meat Sandwiches" at bounding box center [385, 215] width 289 height 12
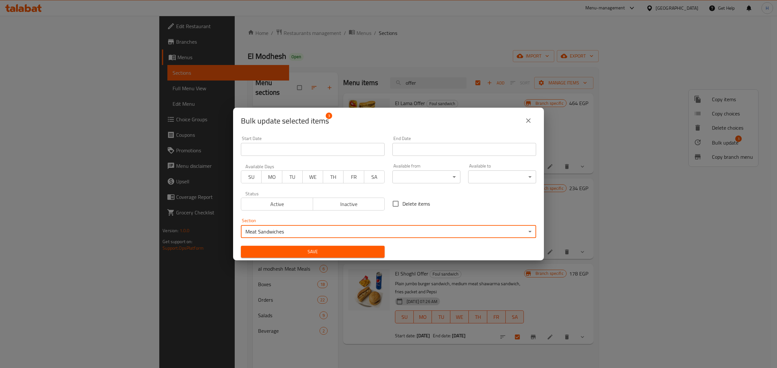
click at [343, 249] on span "Save" at bounding box center [312, 252] width 133 height 8
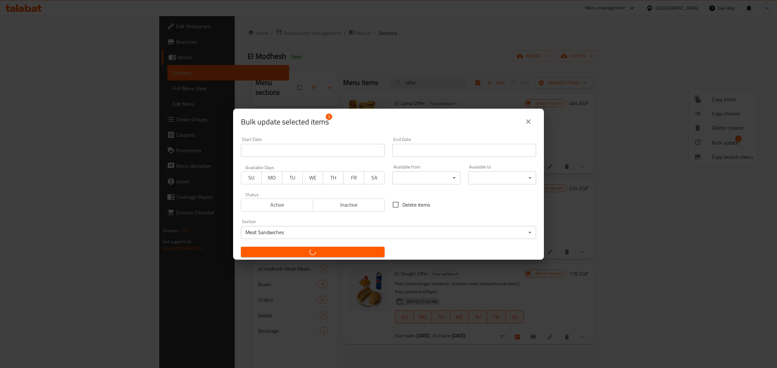
checkbox input "false"
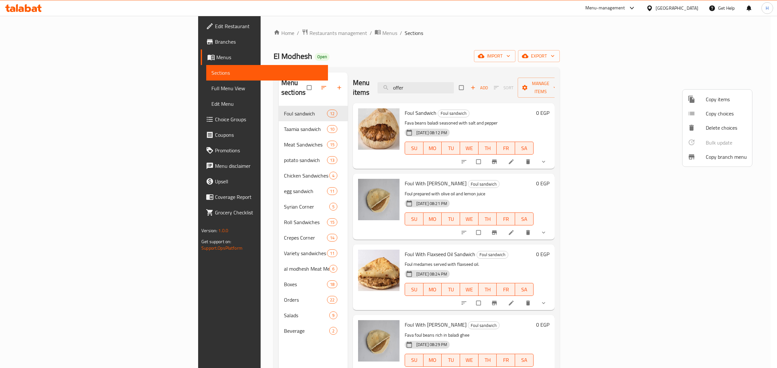
click at [173, 137] on div at bounding box center [388, 184] width 777 height 368
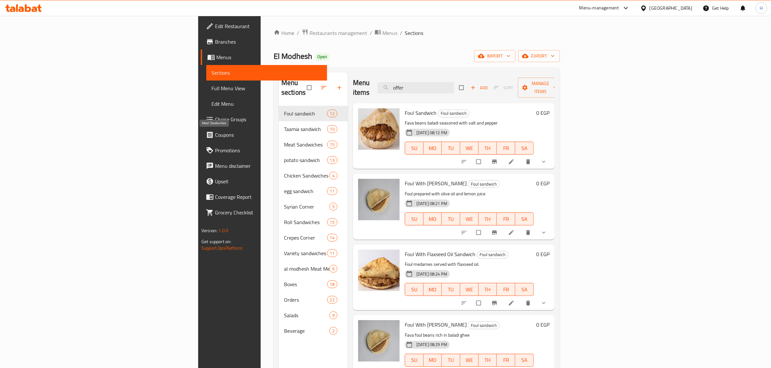
click at [284, 141] on span "Meat Sandwiches" at bounding box center [305, 145] width 43 height 8
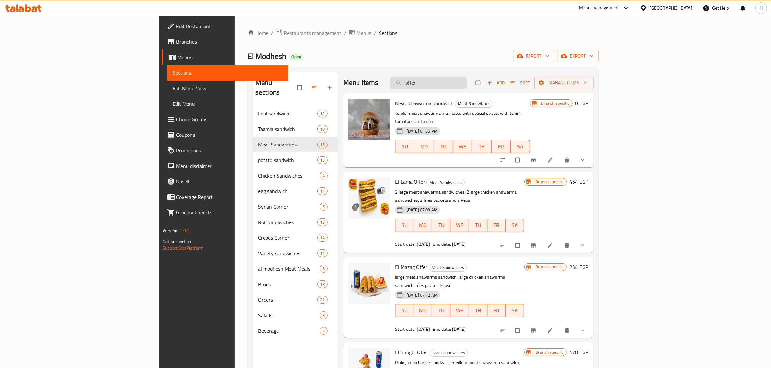
click at [466, 80] on input "offer" at bounding box center [428, 82] width 76 height 11
paste input "offer"
type input "offer"
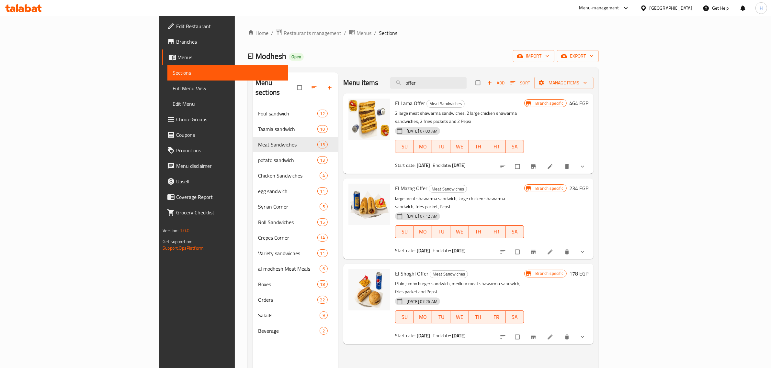
click at [527, 181] on div "El Mazag Offer Meat Sandwiches large meat shawarma sandwich, large chicken shaw…" at bounding box center [459, 218] width 134 height 75
drag, startPoint x: 368, startPoint y: 269, endPoint x: 495, endPoint y: 267, distance: 126.9
click at [495, 280] on p "Plain jumbo burger sandwich, medium meat shawarma sandwich, fries packet and Pe…" at bounding box center [459, 288] width 129 height 16
click at [558, 333] on div "Menu items offer Add Sort Manage items El Lama Offer Meat Sandwiches 2 large me…" at bounding box center [465, 257] width 255 height 368
click at [427, 103] on span "Meat Sandwiches" at bounding box center [446, 103] width 38 height 7
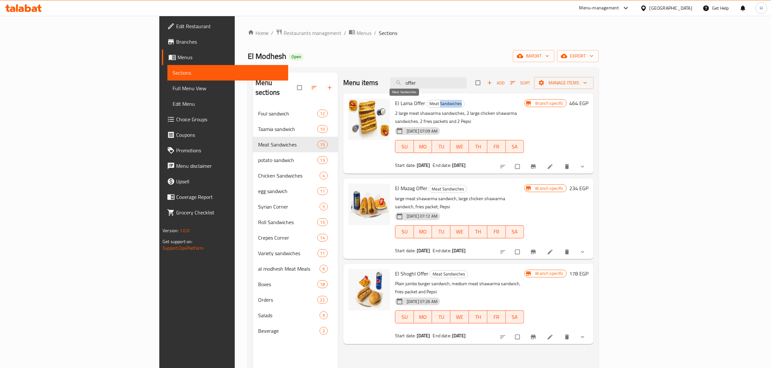
click at [427, 103] on span "Meat Sandwiches" at bounding box center [446, 103] width 38 height 7
copy span "Sandwiches"
click at [427, 101] on span "Meat Sandwiches" at bounding box center [446, 103] width 38 height 7
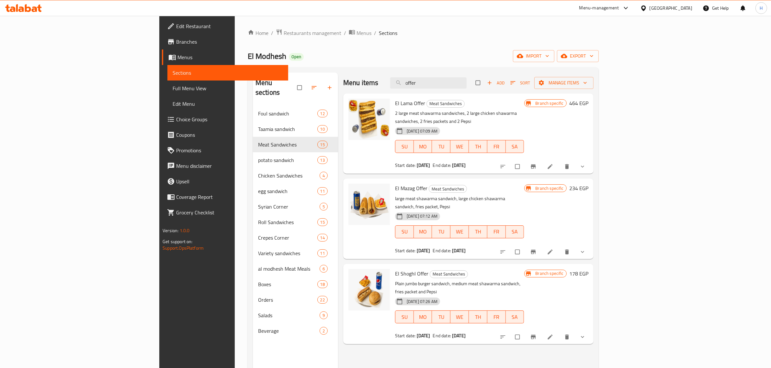
click at [475, 101] on h6 "El Lama Offer Meat Sandwiches" at bounding box center [459, 103] width 129 height 9
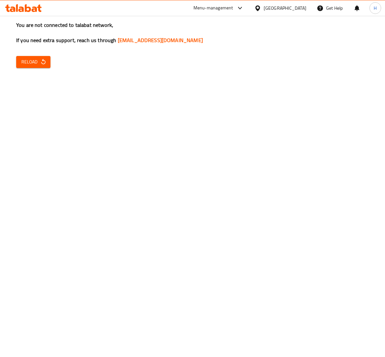
drag, startPoint x: 36, startPoint y: 65, endPoint x: 61, endPoint y: 53, distance: 27.1
click at [36, 65] on span "Reload" at bounding box center [33, 62] width 24 height 8
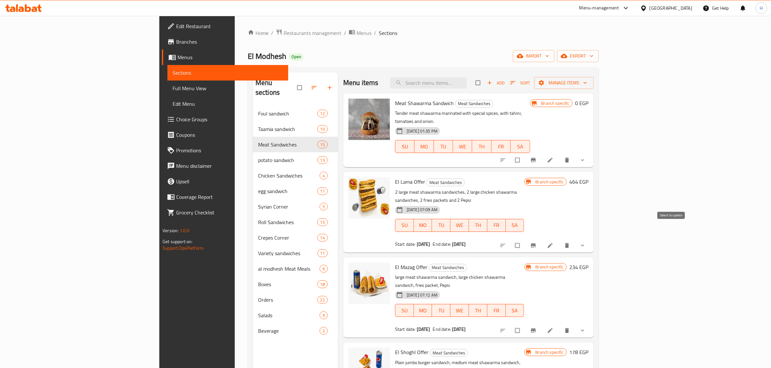
click at [525, 240] on input "checkbox" at bounding box center [518, 246] width 14 height 12
checkbox input "true"
click at [525, 325] on input "checkbox" at bounding box center [518, 331] width 14 height 12
checkbox input "true"
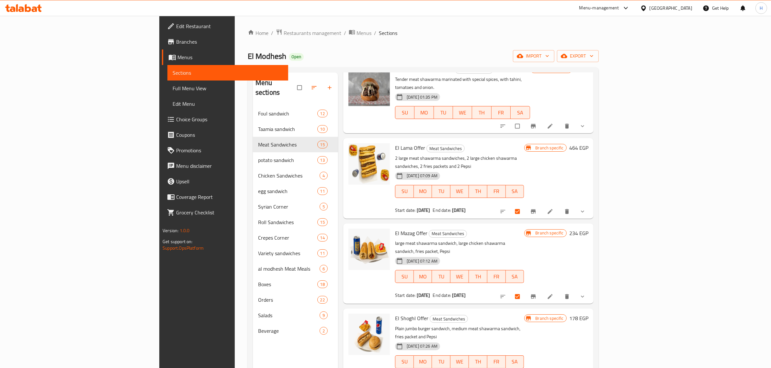
scroll to position [81, 0]
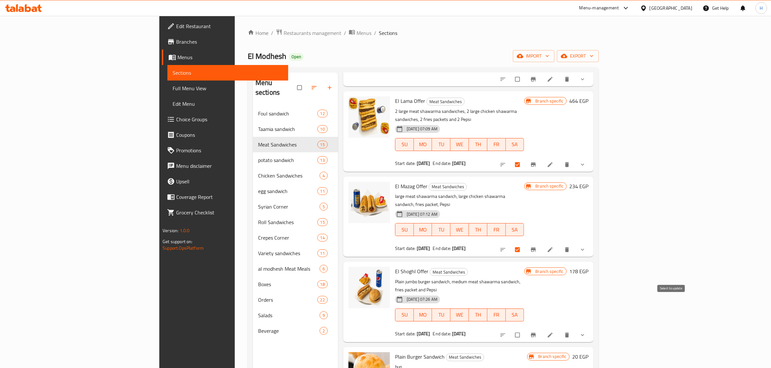
click at [525, 329] on input "checkbox" at bounding box center [518, 335] width 14 height 12
checkbox input "true"
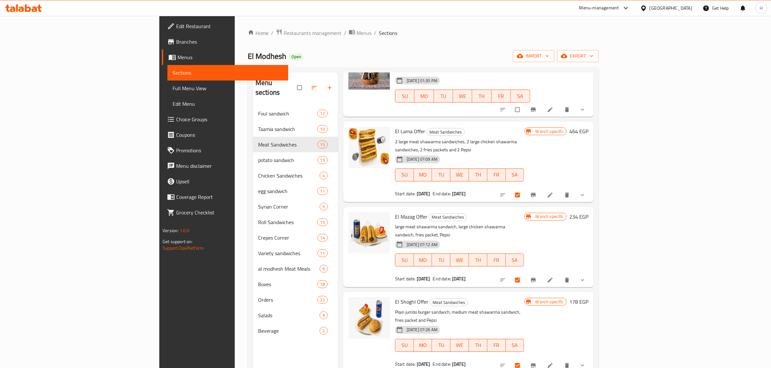
scroll to position [0, 0]
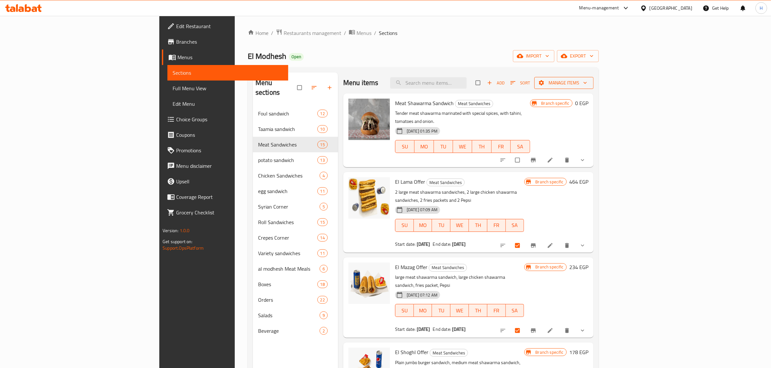
click at [588, 83] on span "Manage items" at bounding box center [563, 83] width 49 height 8
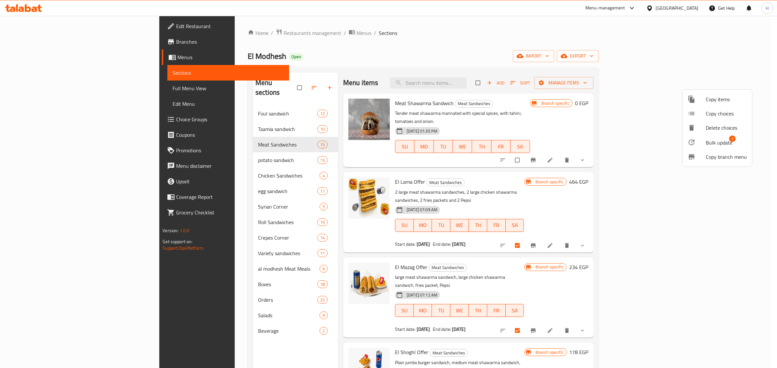
click at [716, 144] on span "Bulk update" at bounding box center [719, 143] width 27 height 8
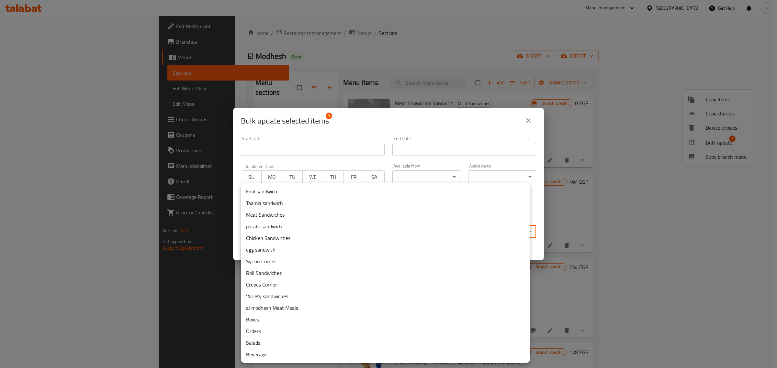
click at [366, 234] on body "​ Menu-management [GEOGRAPHIC_DATA] Get Help H Edit Restaurant Branches Menus S…" at bounding box center [388, 192] width 777 height 352
click at [358, 190] on li "Foul sandwich" at bounding box center [385, 192] width 289 height 12
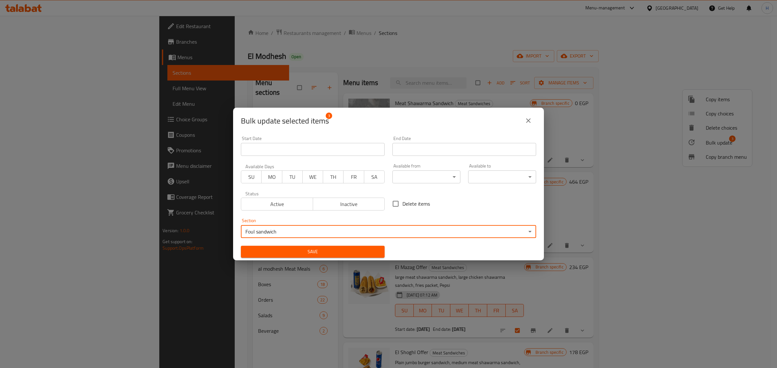
click at [334, 250] on span "Save" at bounding box center [312, 252] width 133 height 8
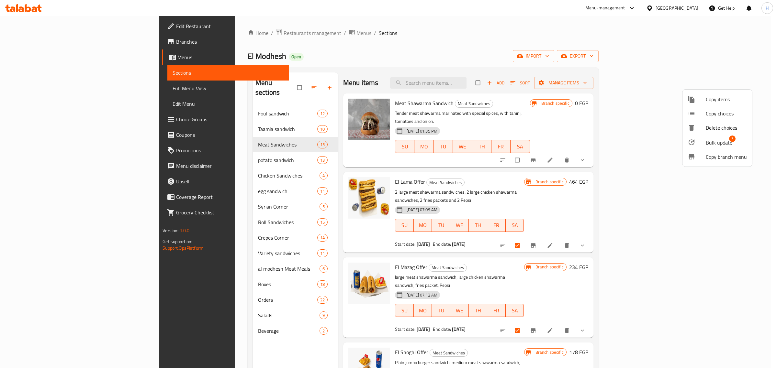
drag, startPoint x: 449, startPoint y: 26, endPoint x: 478, endPoint y: 50, distance: 37.7
click at [449, 26] on div at bounding box center [388, 184] width 777 height 368
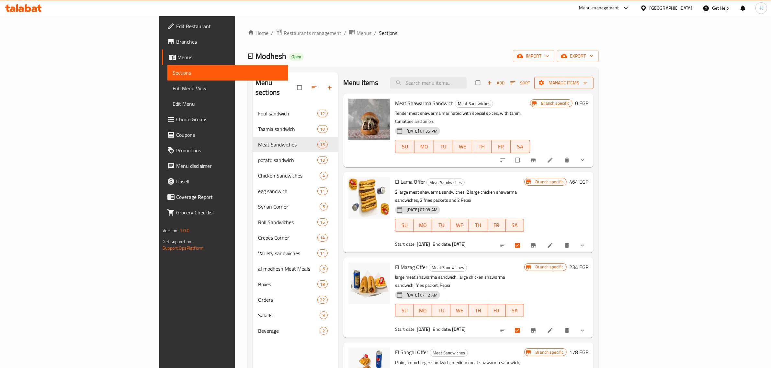
click at [588, 80] on span "Manage items" at bounding box center [563, 83] width 49 height 8
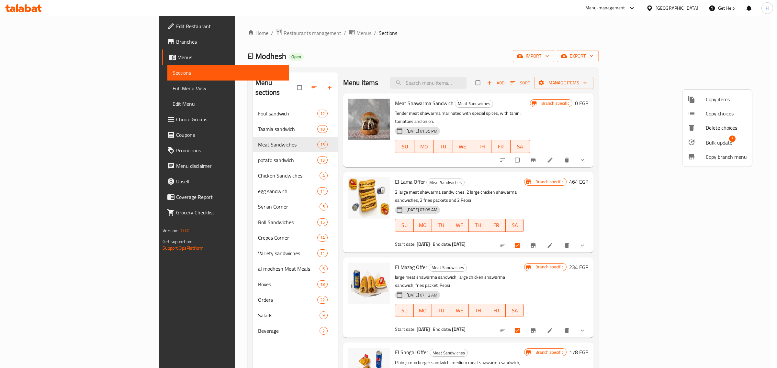
click at [717, 141] on span "Bulk update" at bounding box center [719, 143] width 27 height 8
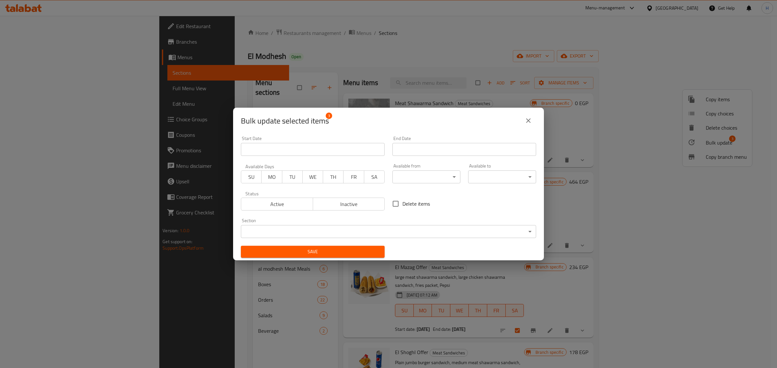
click at [328, 231] on body "​ Menu-management [GEOGRAPHIC_DATA] Get Help H Edit Restaurant Branches Menus S…" at bounding box center [388, 192] width 777 height 352
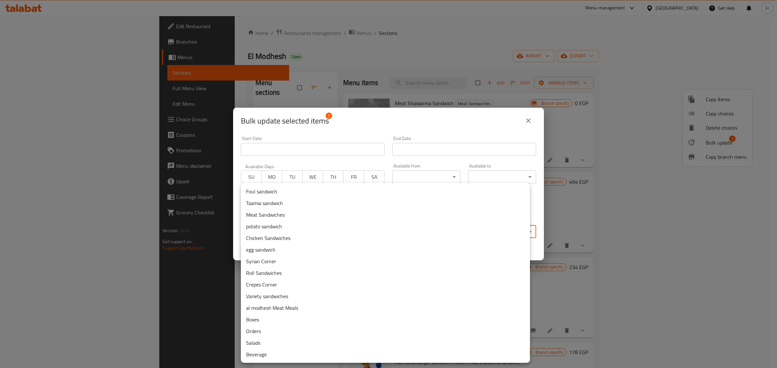
click at [300, 193] on li "Foul sandwich" at bounding box center [385, 192] width 289 height 12
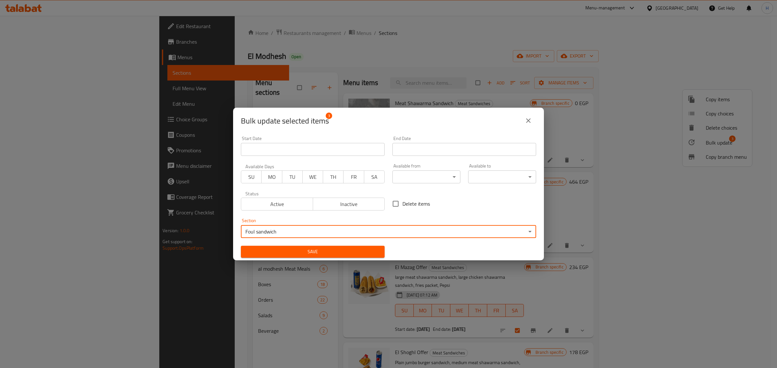
click at [350, 253] on span "Save" at bounding box center [312, 252] width 133 height 8
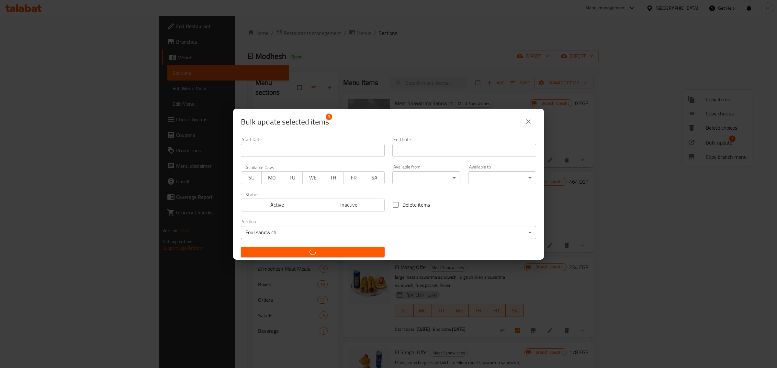
checkbox input "false"
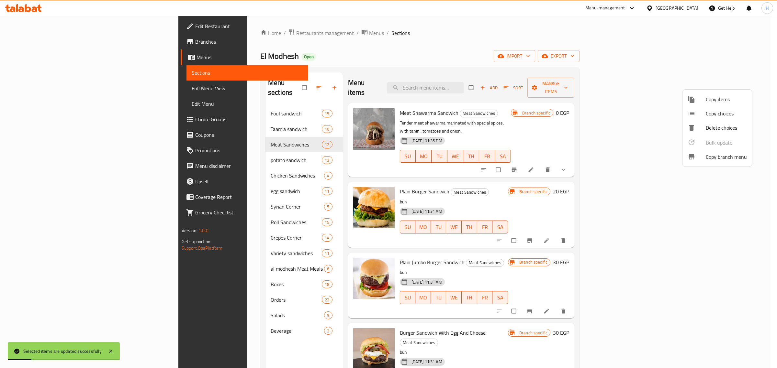
click at [496, 82] on div at bounding box center [388, 184] width 777 height 368
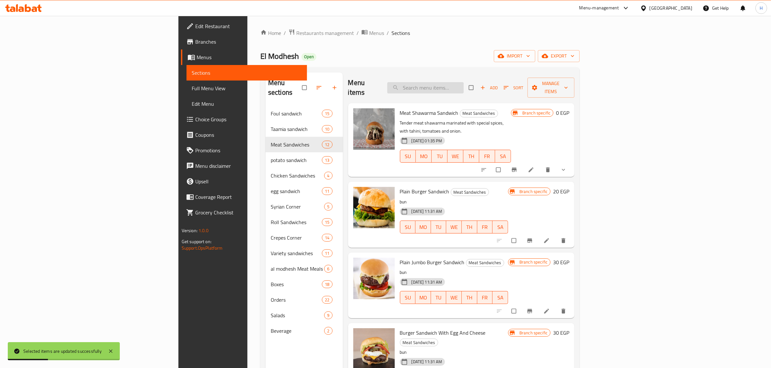
click at [463, 83] on input "search" at bounding box center [425, 87] width 76 height 11
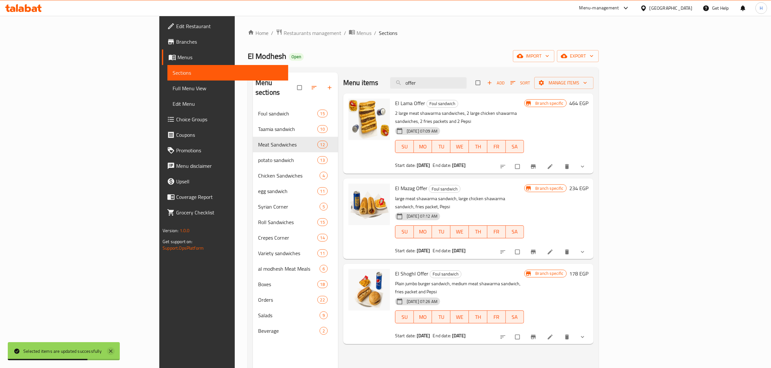
type input "offer"
click at [114, 351] on icon at bounding box center [111, 352] width 8 height 8
click at [449, 343] on div "Menu items offer Add Sort Manage items El Lama Offer Foul sandwich 2 large meat…" at bounding box center [465, 257] width 255 height 368
